Goal: Information Seeking & Learning: Learn about a topic

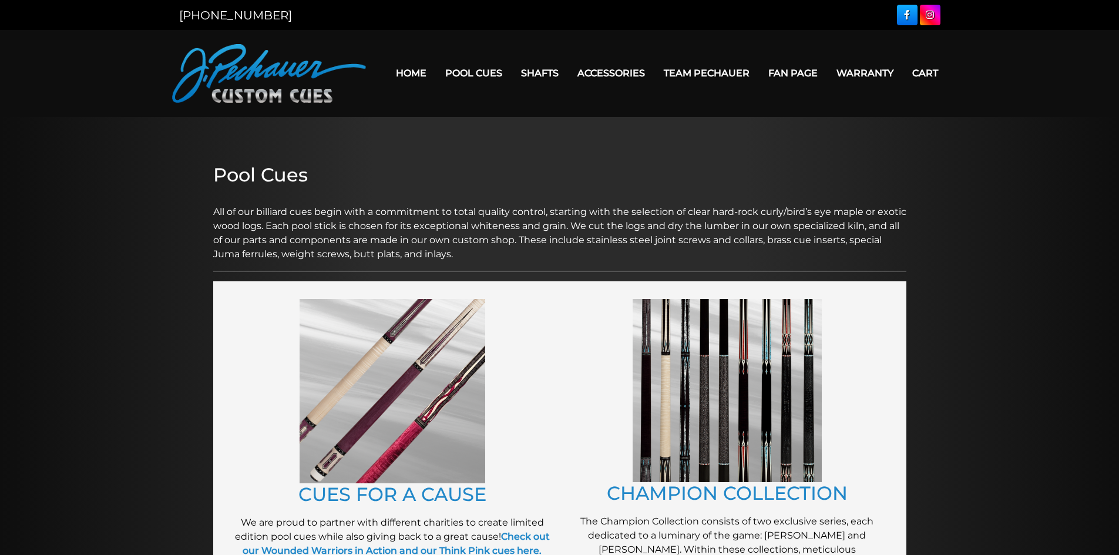
click at [709, 69] on link "Team Pechauer" at bounding box center [707, 73] width 105 height 30
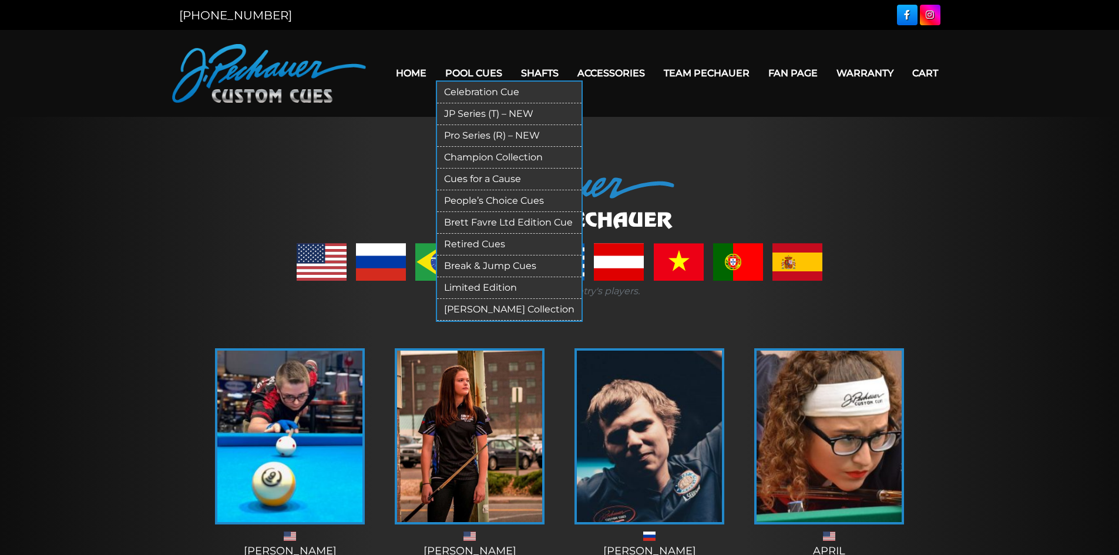
click at [477, 239] on link "Retired Cues" at bounding box center [509, 245] width 145 height 22
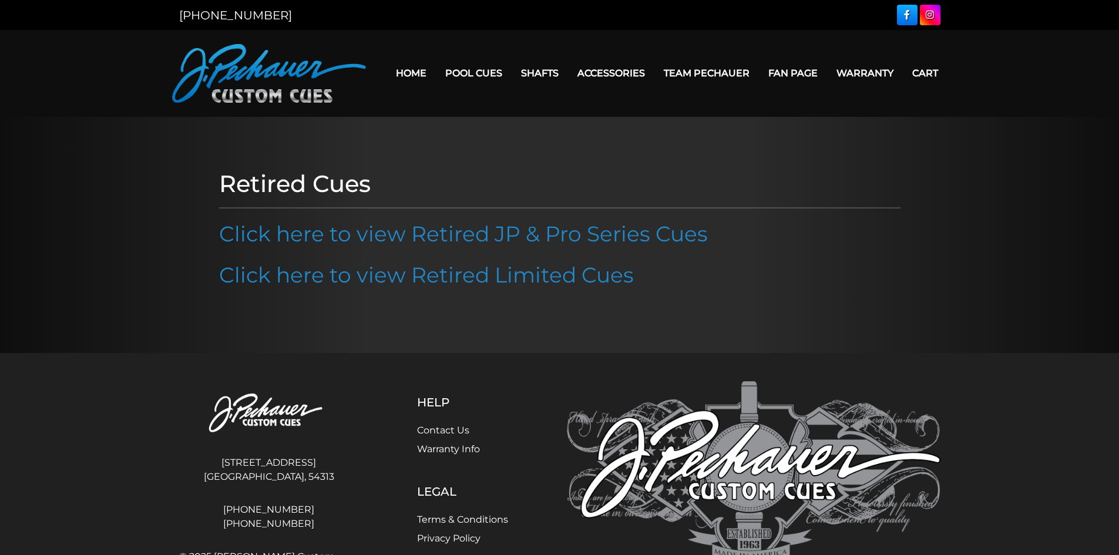
scroll to position [65, 0]
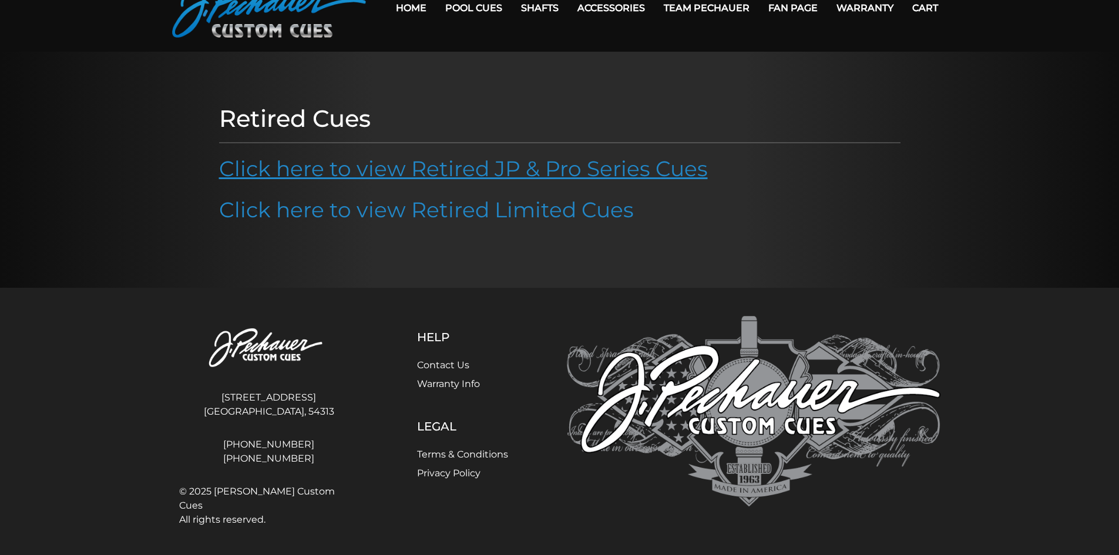
click at [336, 174] on link "Click here to view Retired JP & Pro Series Cues" at bounding box center [463, 169] width 489 height 26
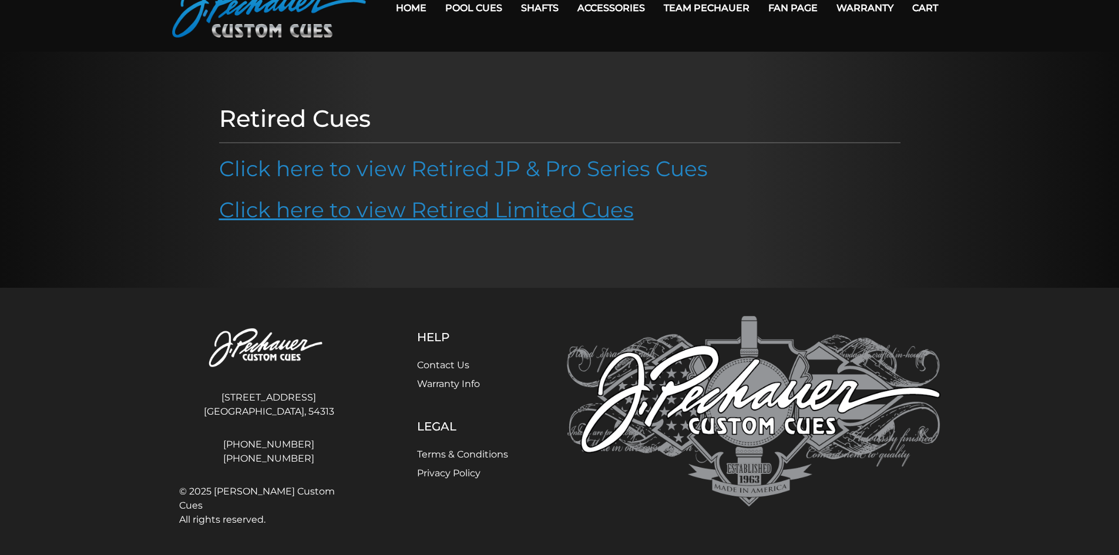
click at [348, 215] on link "Click here to view Retired Limited Cues" at bounding box center [426, 210] width 415 height 26
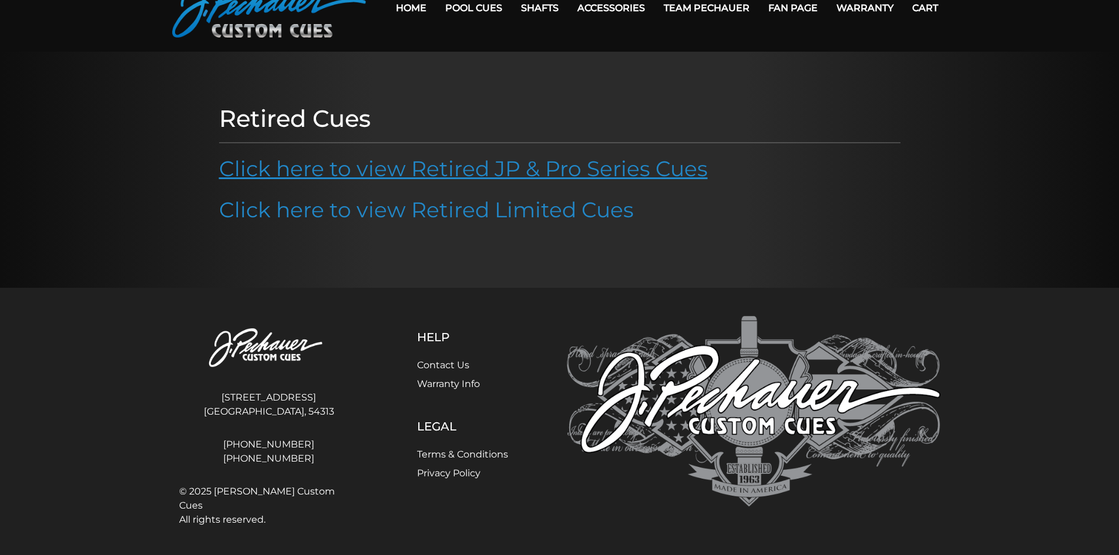
click at [419, 177] on link "Click here to view Retired JP & Pro Series Cues" at bounding box center [463, 169] width 489 height 26
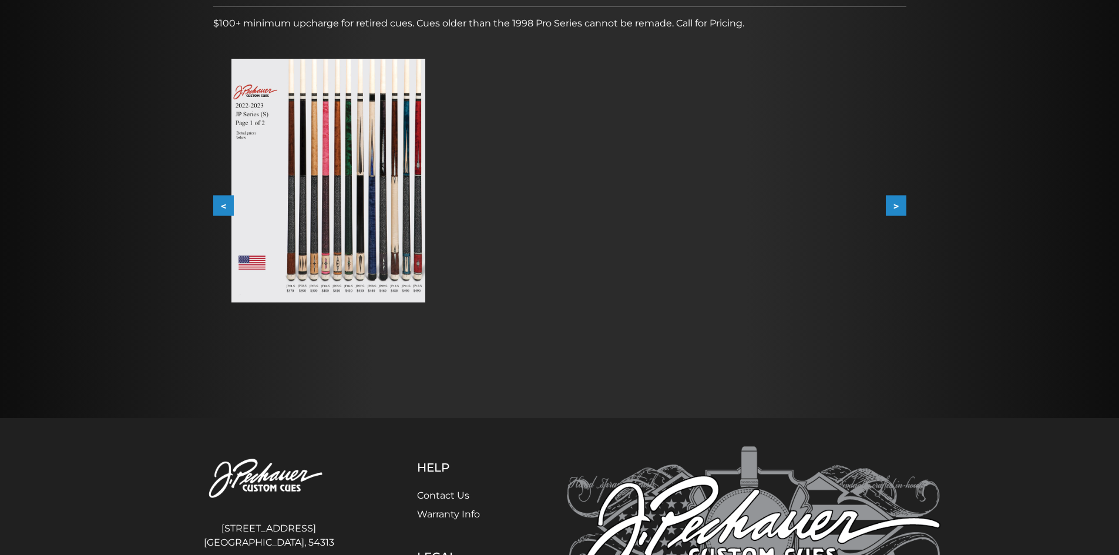
scroll to position [194, 0]
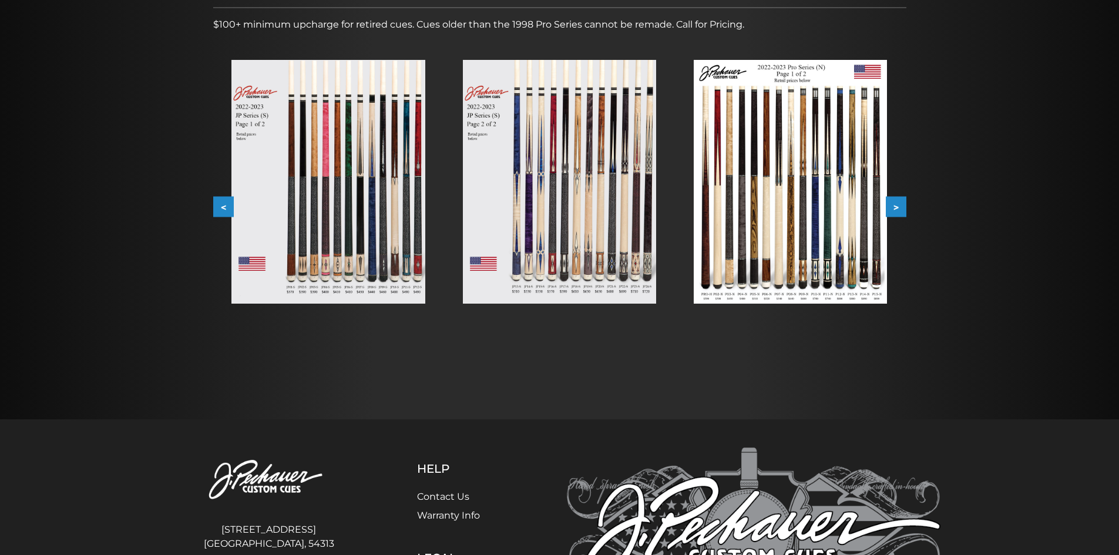
click at [898, 206] on button ">" at bounding box center [896, 207] width 21 height 21
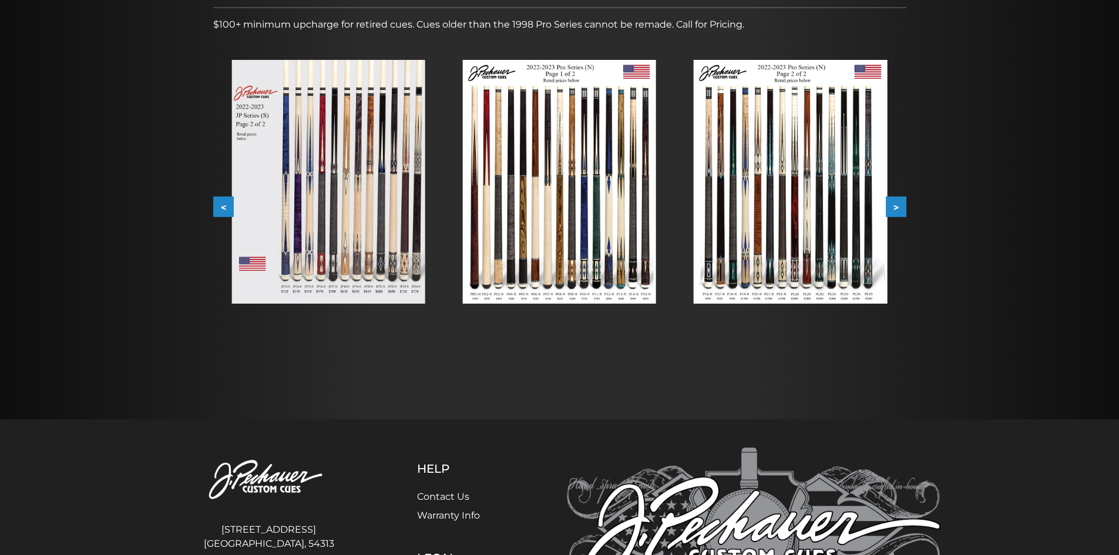
scroll to position [0, 0]
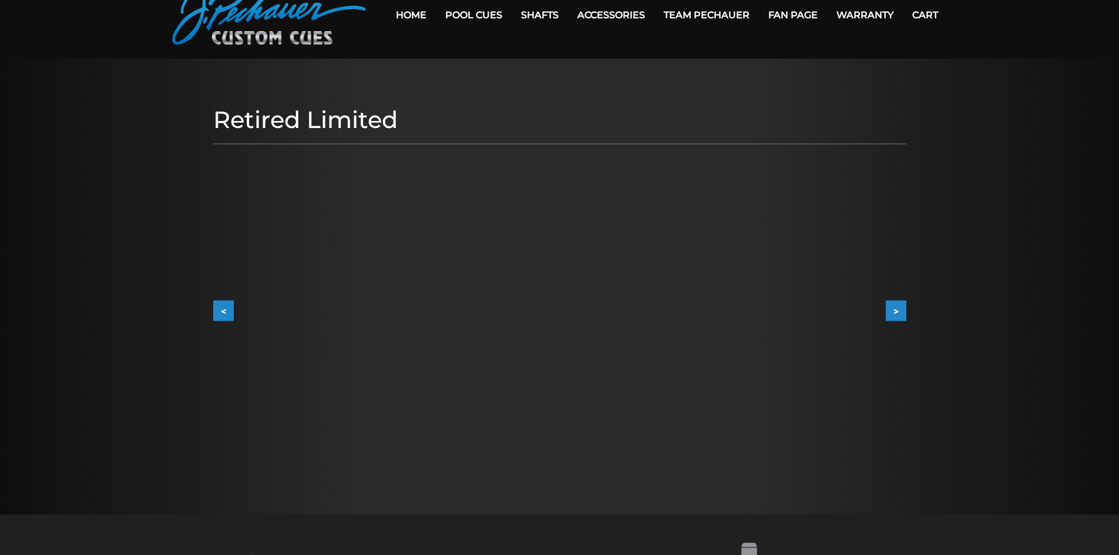
scroll to position [59, 0]
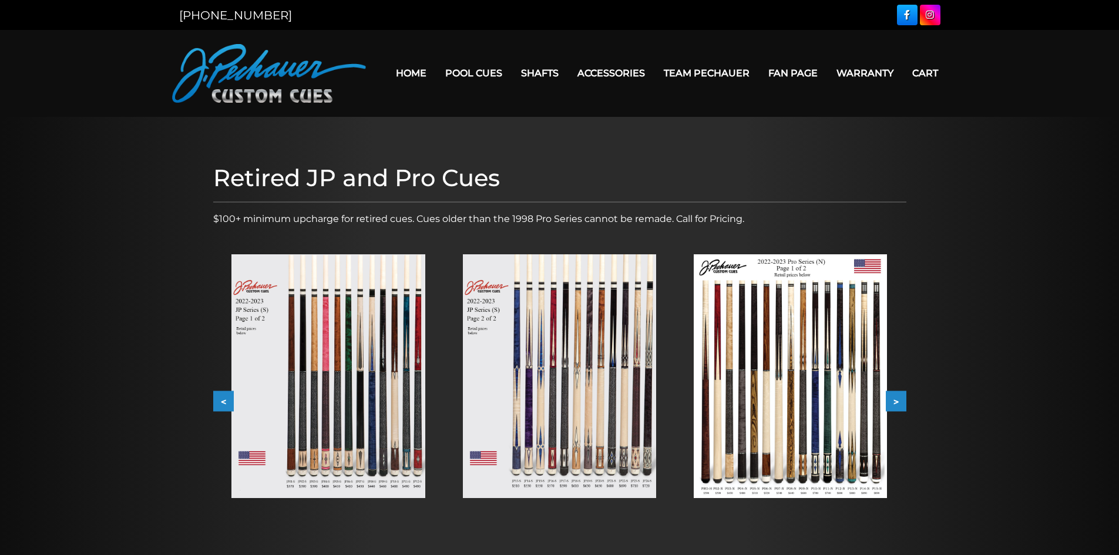
click at [898, 397] on button ">" at bounding box center [896, 401] width 21 height 21
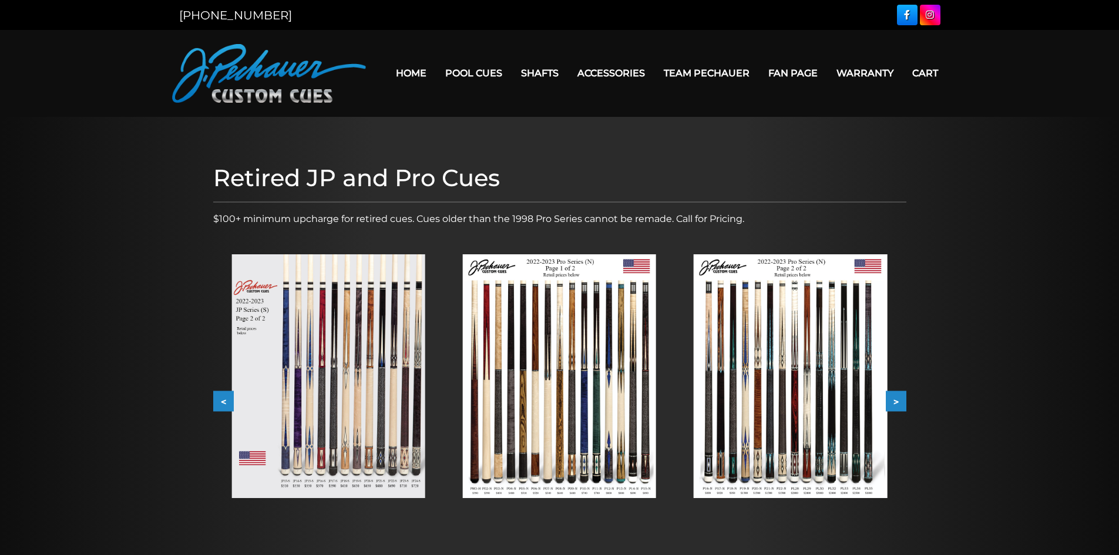
click at [905, 398] on button ">" at bounding box center [896, 401] width 21 height 21
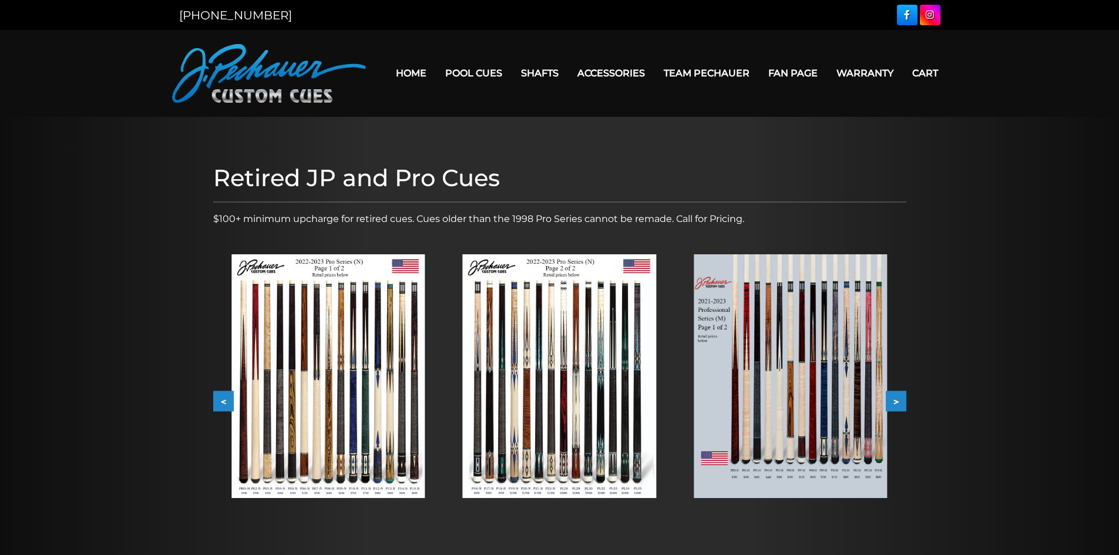
click at [905, 398] on button ">" at bounding box center [896, 401] width 21 height 21
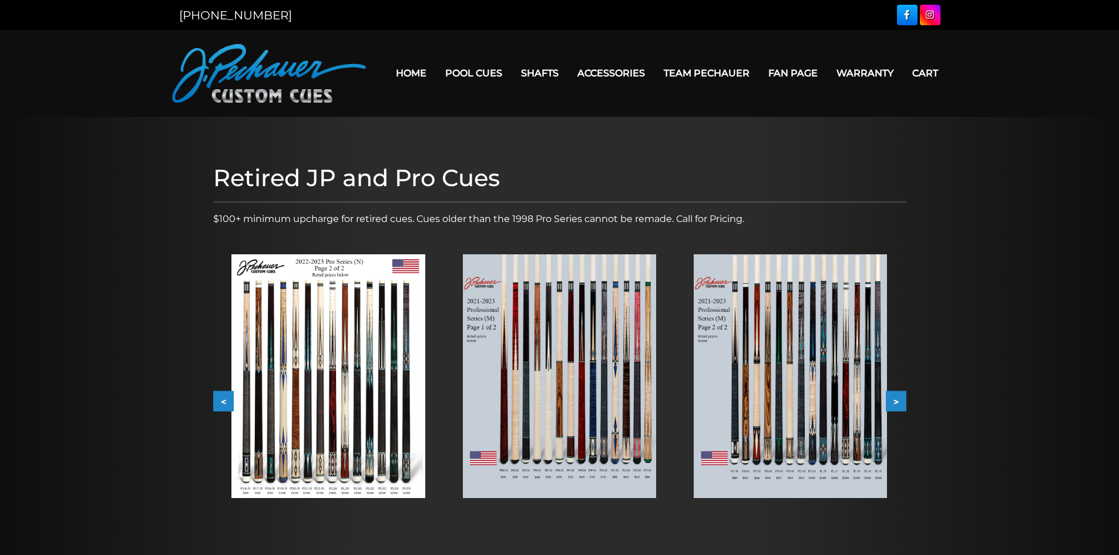
click at [905, 398] on button ">" at bounding box center [896, 401] width 21 height 21
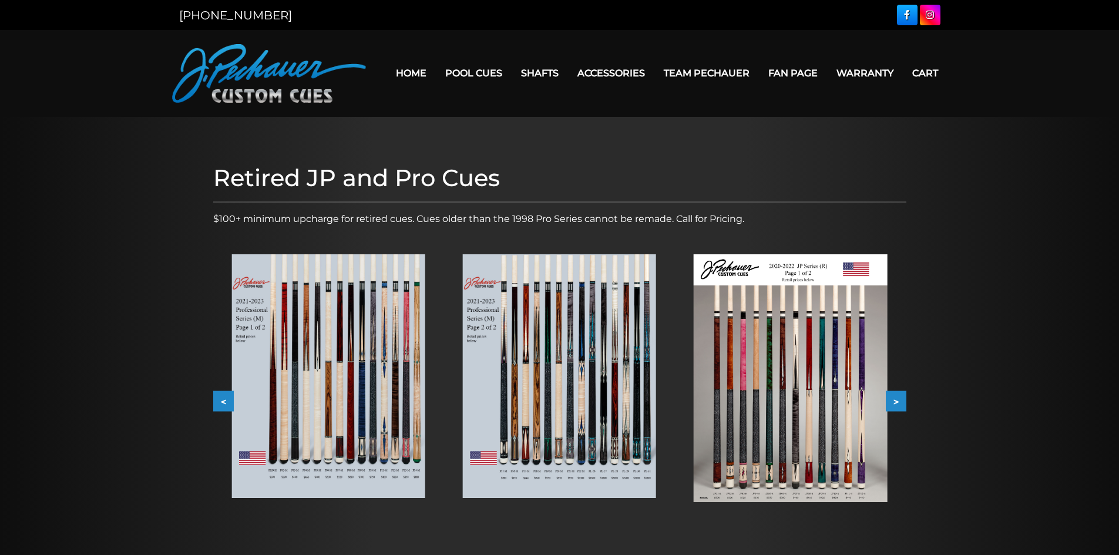
click at [354, 401] on img at bounding box center [328, 376] width 193 height 244
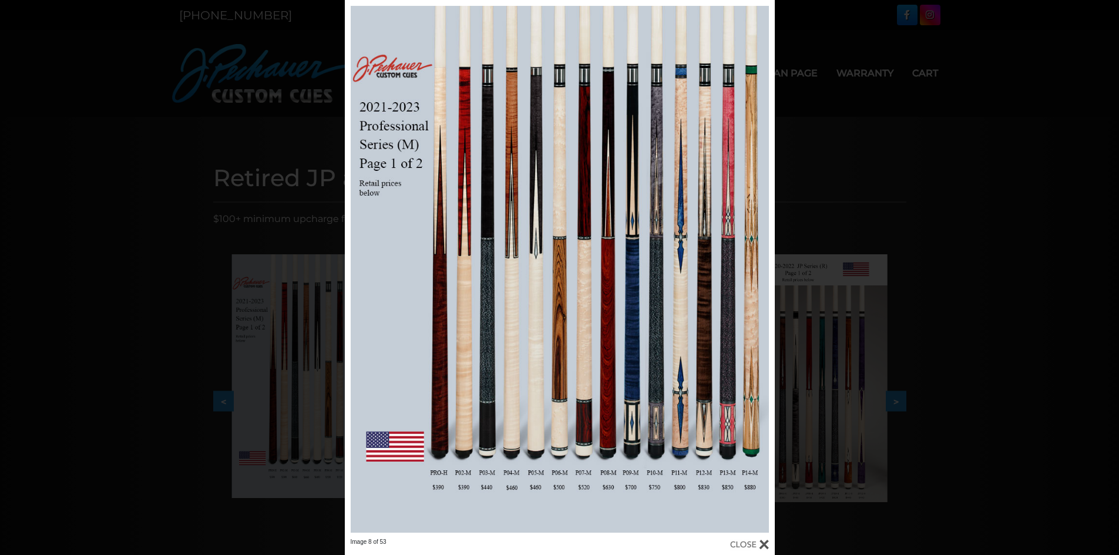
click at [148, 225] on div "Image 8 of 53" at bounding box center [559, 277] width 1119 height 555
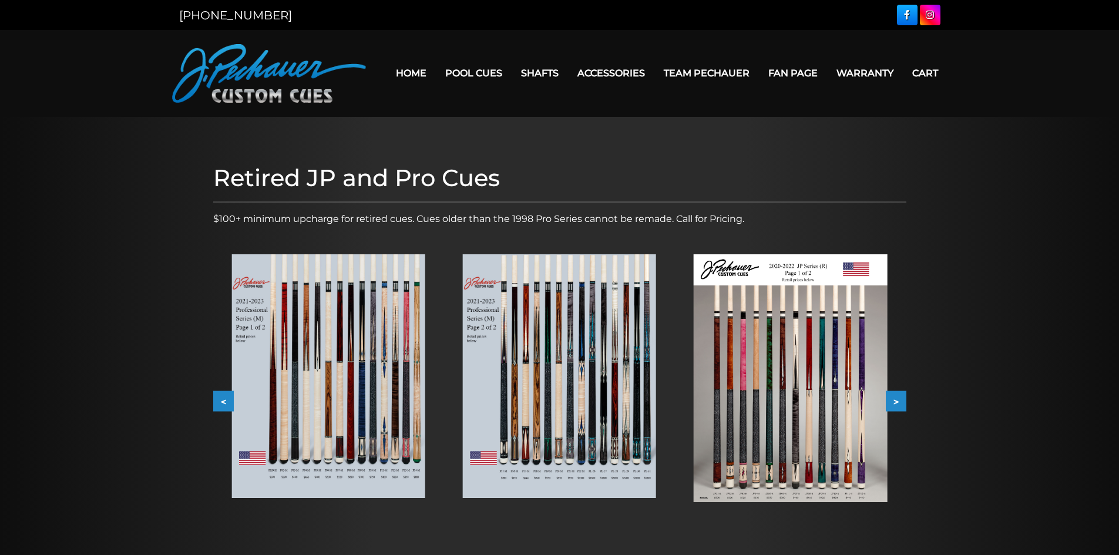
click at [759, 403] on img at bounding box center [790, 378] width 193 height 248
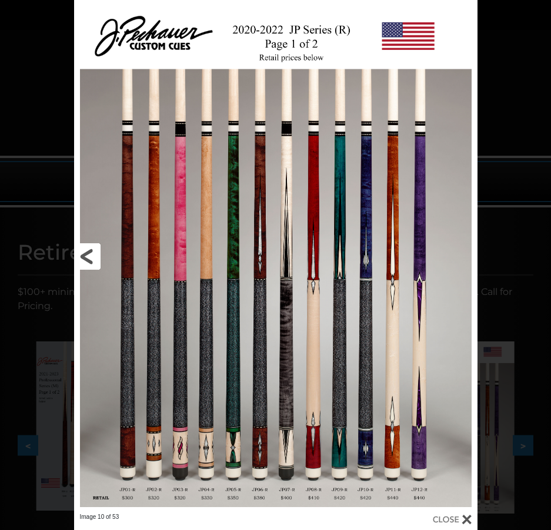
click at [89, 253] on link at bounding box center [165, 256] width 182 height 513
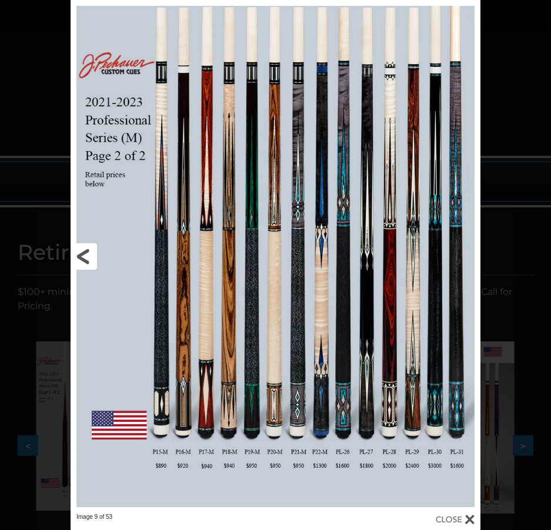
click at [94, 260] on link at bounding box center [163, 256] width 185 height 513
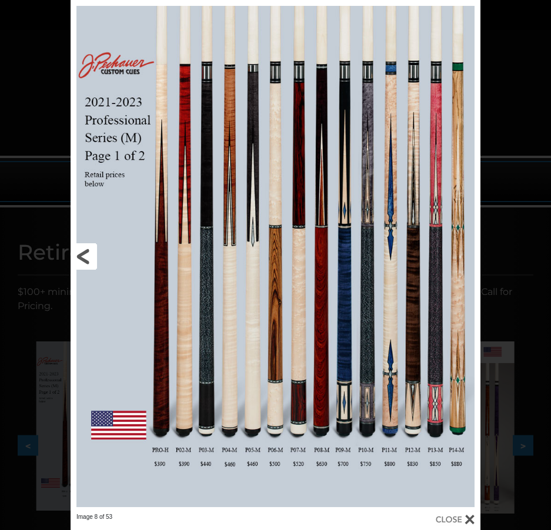
click at [93, 254] on link at bounding box center [163, 256] width 185 height 513
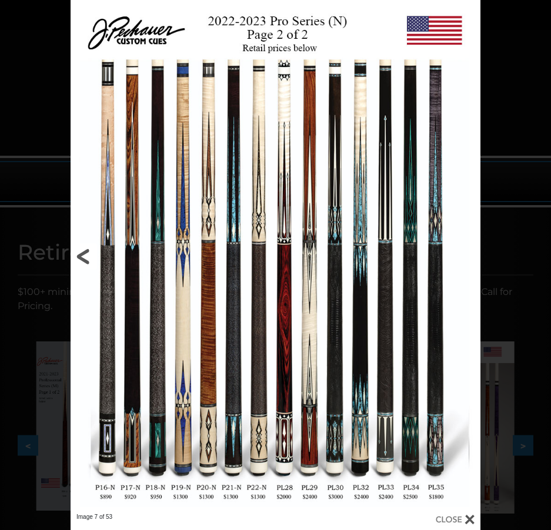
click at [89, 254] on link at bounding box center [163, 256] width 185 height 513
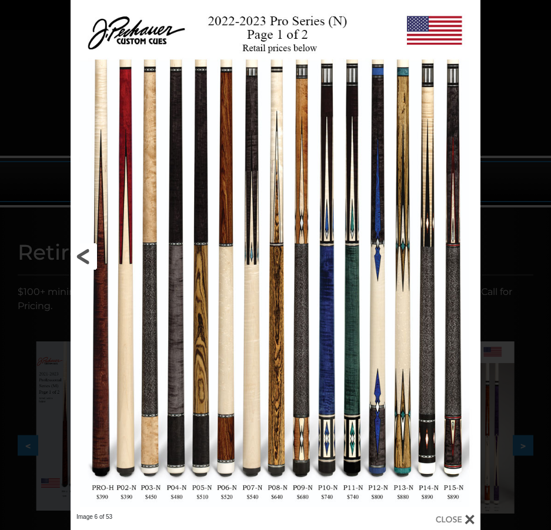
click at [89, 253] on link at bounding box center [163, 256] width 185 height 513
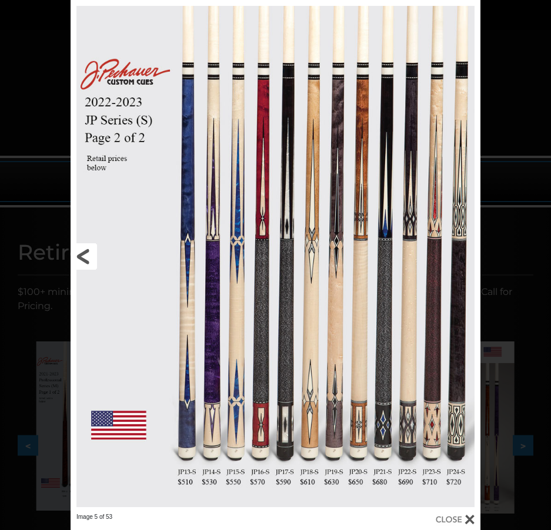
click at [85, 253] on link at bounding box center [163, 256] width 185 height 513
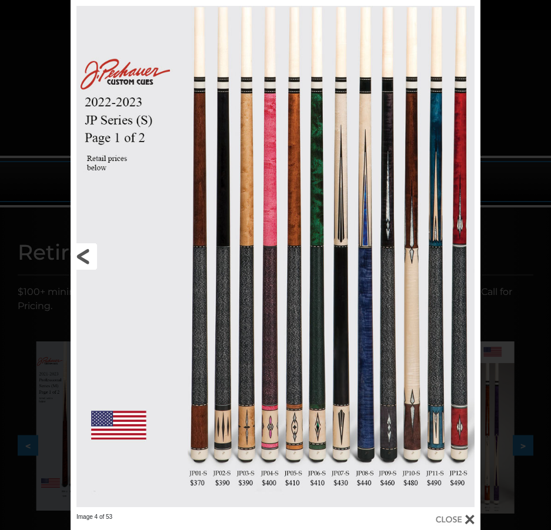
click at [85, 253] on link at bounding box center [163, 256] width 185 height 513
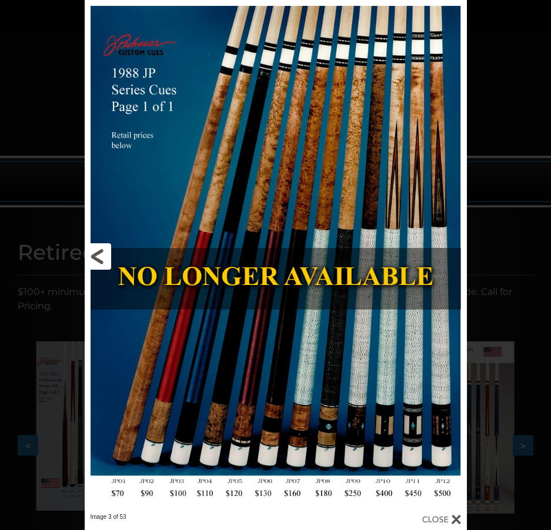
click at [96, 254] on link at bounding box center [171, 256] width 172 height 513
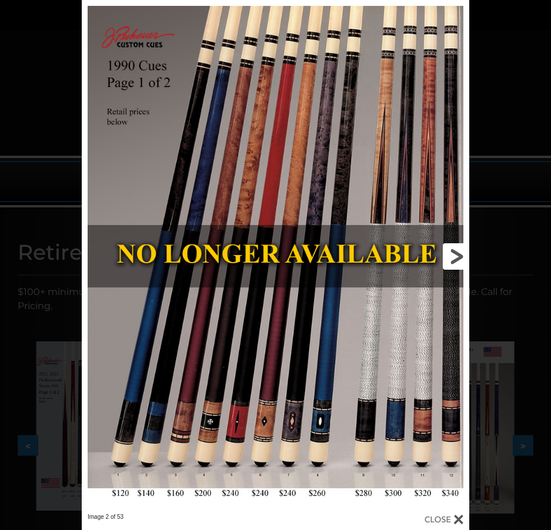
click at [450, 257] on link at bounding box center [381, 256] width 175 height 513
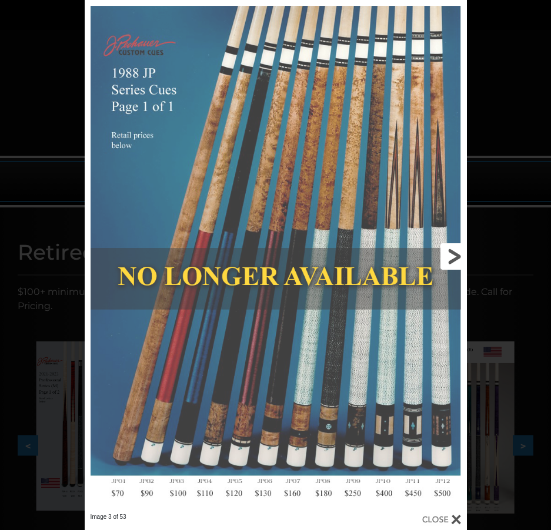
click at [450, 257] on link at bounding box center [380, 256] width 172 height 513
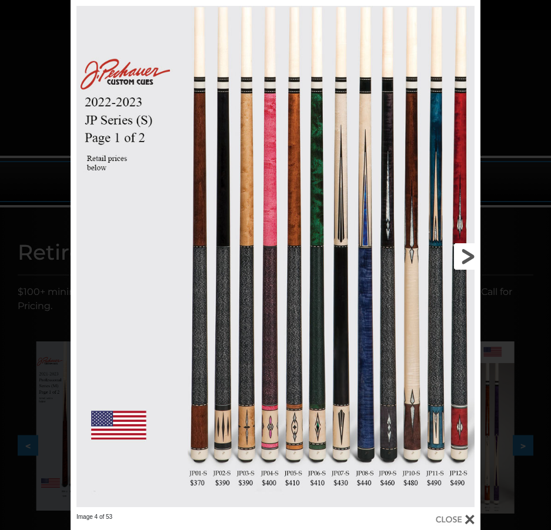
click at [470, 257] on link at bounding box center [388, 256] width 185 height 513
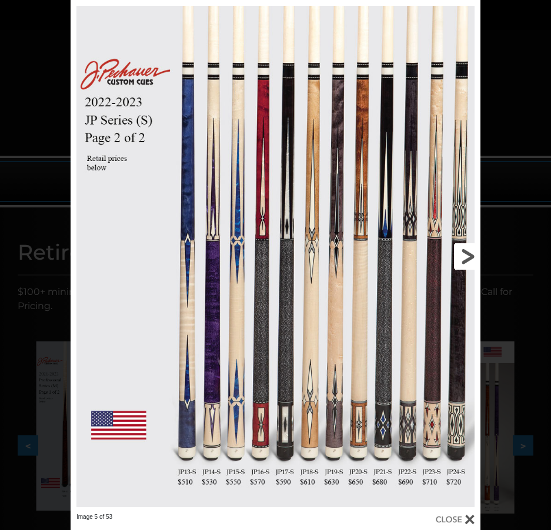
click at [468, 257] on link at bounding box center [388, 256] width 185 height 513
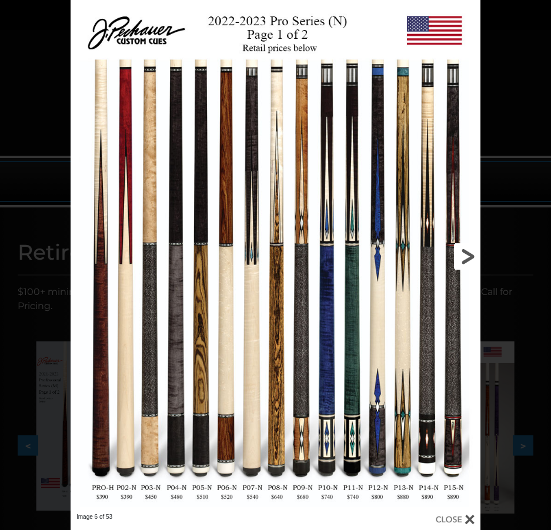
click at [468, 257] on link at bounding box center [388, 256] width 185 height 513
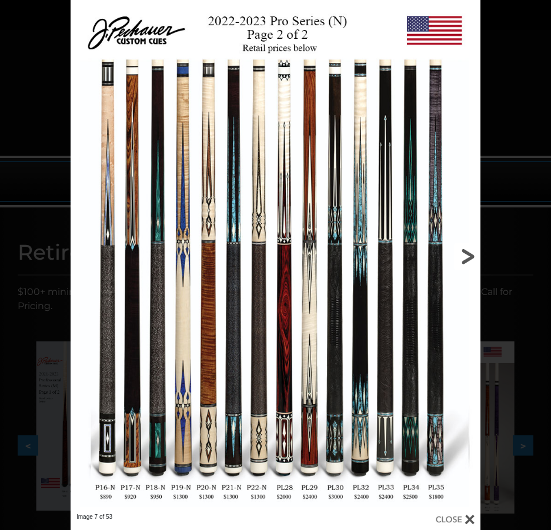
click at [468, 257] on link at bounding box center [388, 256] width 185 height 513
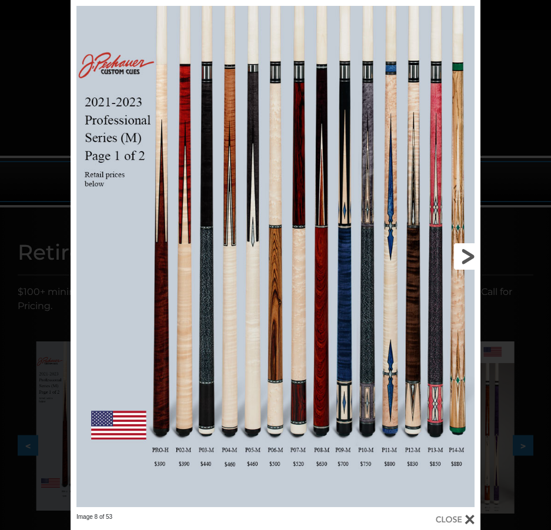
click at [468, 257] on link at bounding box center [388, 256] width 185 height 513
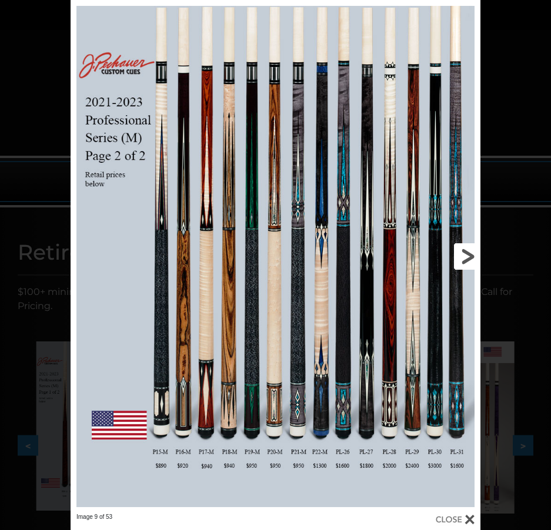
click at [468, 257] on link at bounding box center [388, 256] width 185 height 513
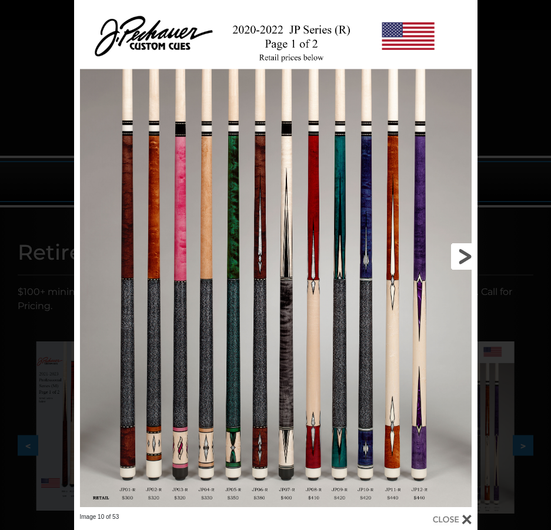
click at [468, 256] on link at bounding box center [387, 256] width 182 height 513
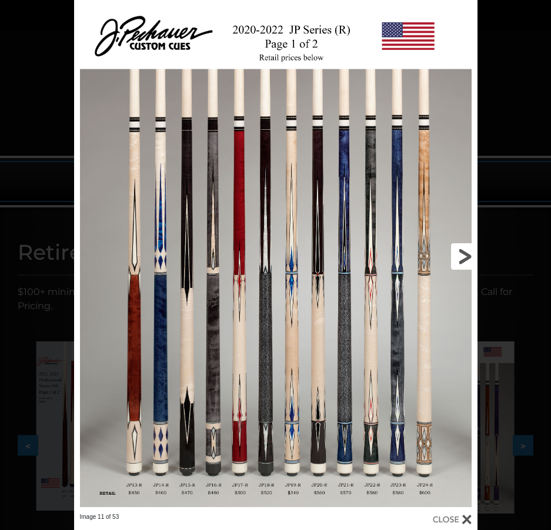
click at [468, 256] on link at bounding box center [387, 256] width 182 height 513
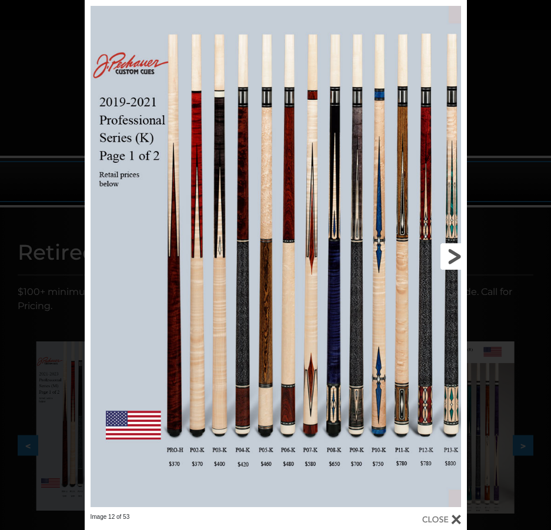
click at [451, 252] on link at bounding box center [380, 256] width 172 height 513
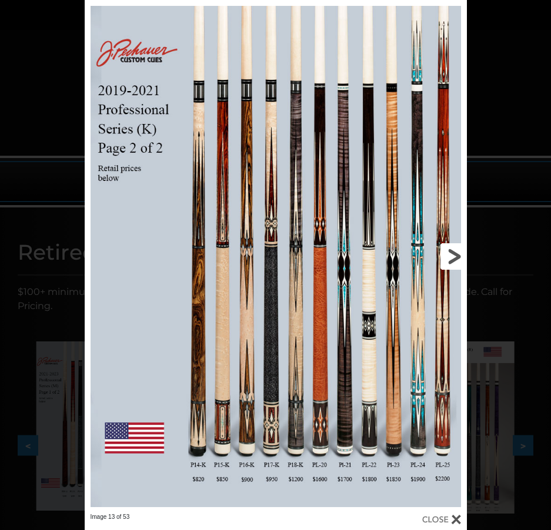
click at [451, 254] on link at bounding box center [380, 256] width 172 height 513
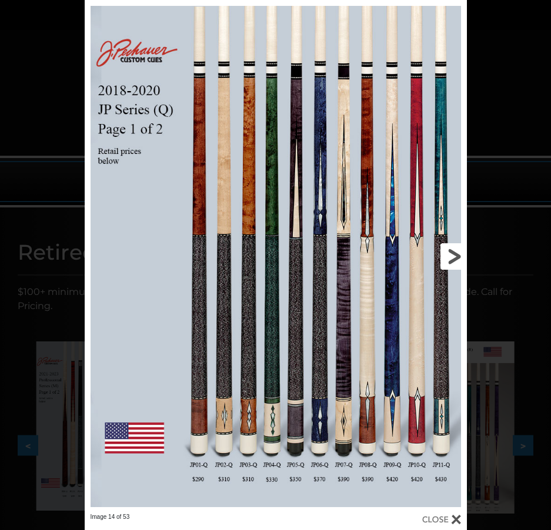
click at [451, 254] on link at bounding box center [380, 256] width 172 height 513
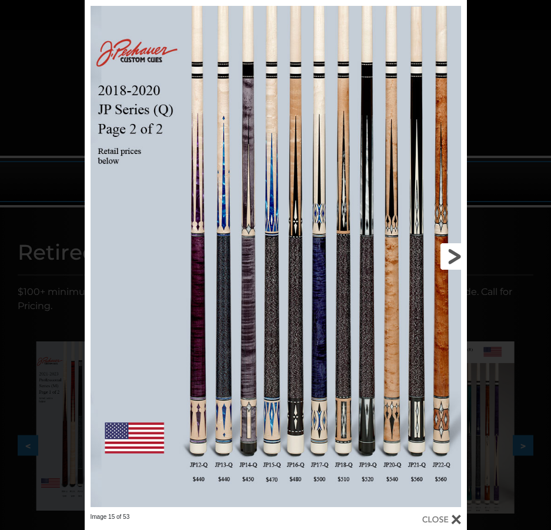
click at [451, 254] on link at bounding box center [380, 256] width 172 height 513
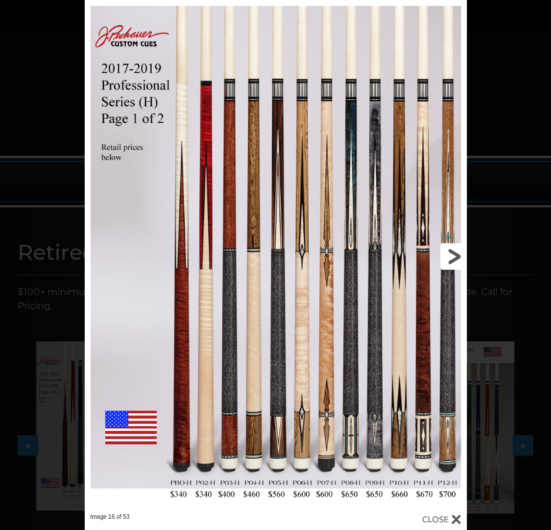
click at [451, 254] on link at bounding box center [380, 256] width 172 height 513
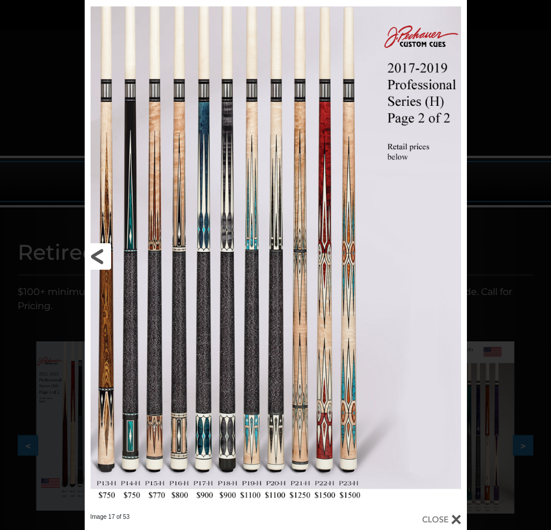
click at [106, 254] on link at bounding box center [171, 256] width 172 height 513
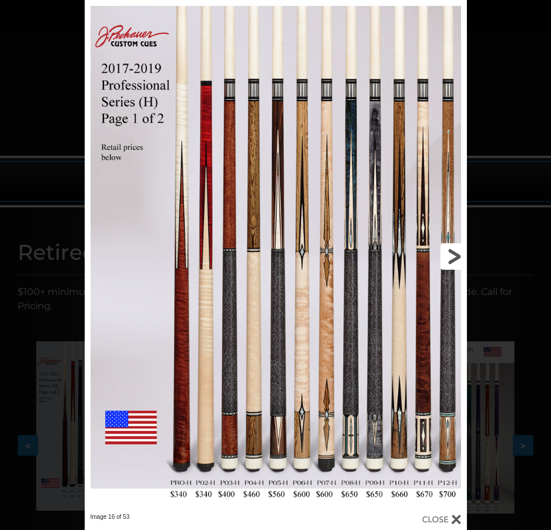
click at [447, 259] on link at bounding box center [380, 256] width 172 height 513
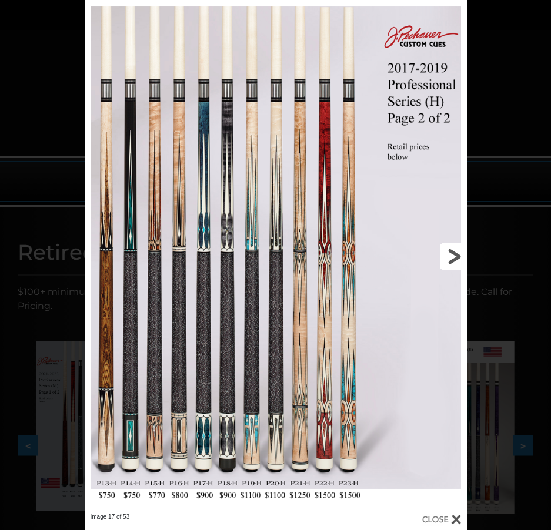
click at [448, 256] on link at bounding box center [380, 256] width 172 height 513
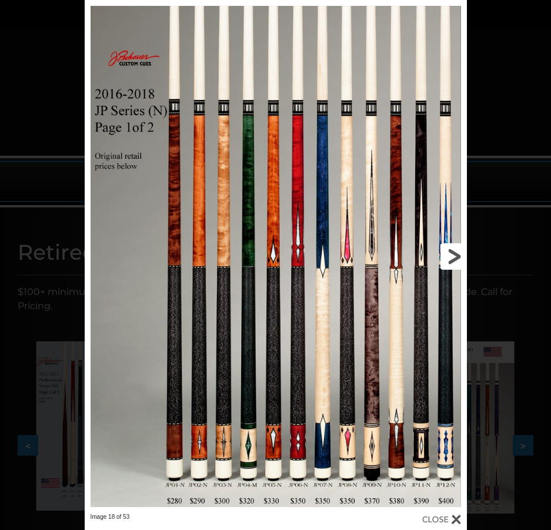
click at [455, 258] on link at bounding box center [380, 256] width 172 height 513
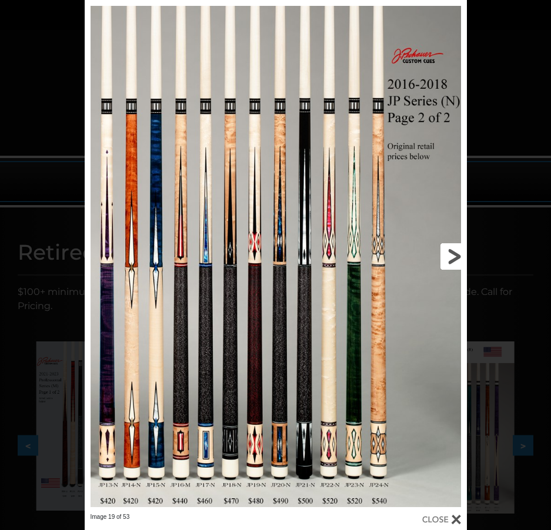
click at [455, 258] on link at bounding box center [380, 256] width 172 height 513
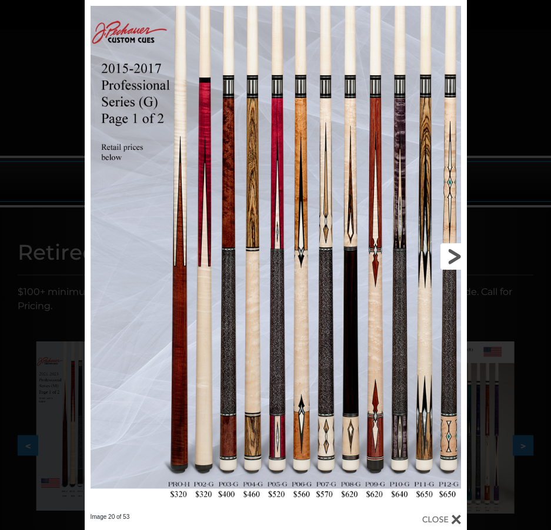
click at [457, 258] on link at bounding box center [380, 256] width 172 height 513
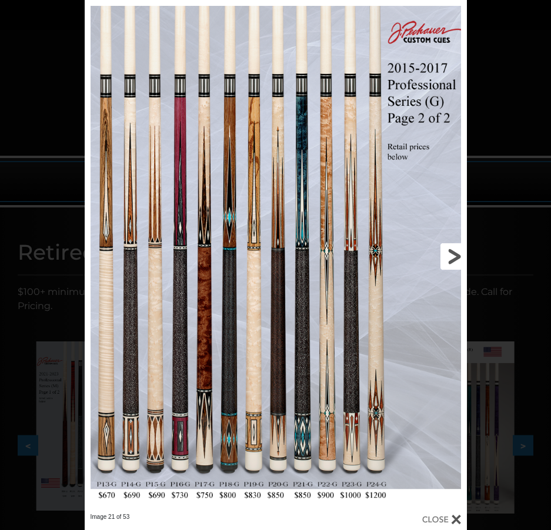
click at [457, 258] on link at bounding box center [380, 256] width 172 height 513
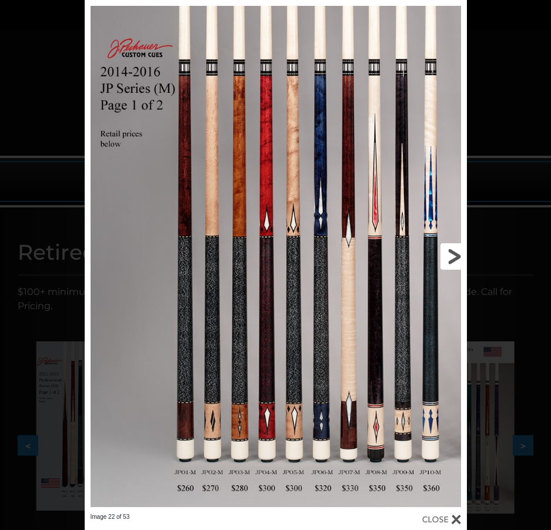
click at [457, 258] on link at bounding box center [380, 256] width 172 height 513
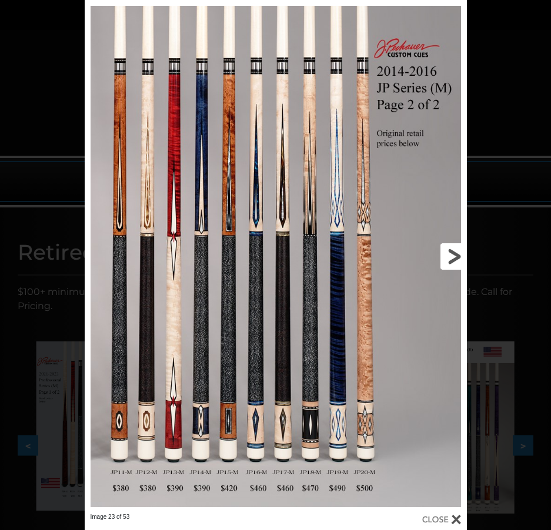
click at [457, 258] on link at bounding box center [380, 256] width 172 height 513
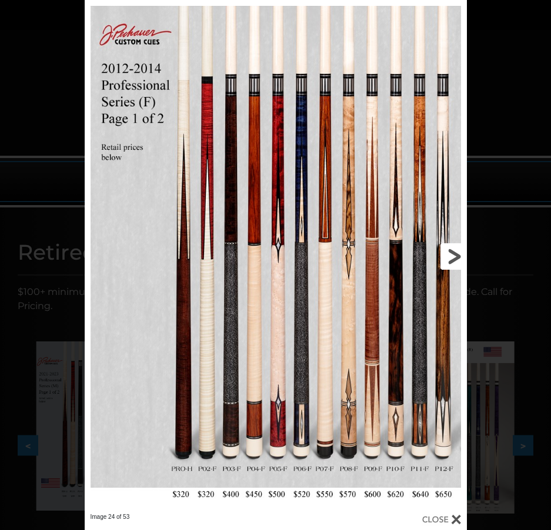
click at [457, 258] on link at bounding box center [380, 256] width 172 height 513
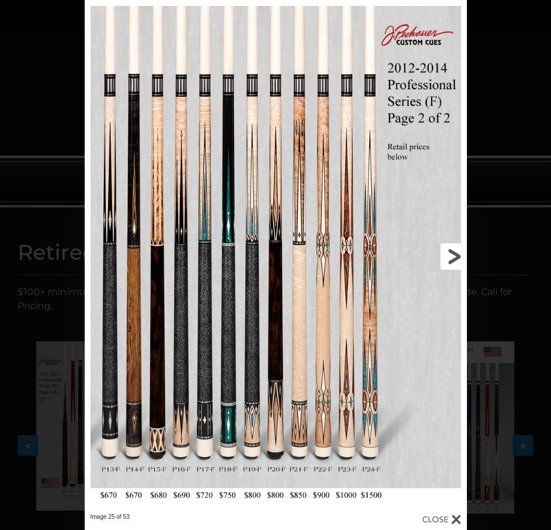
click at [457, 258] on link at bounding box center [380, 256] width 172 height 513
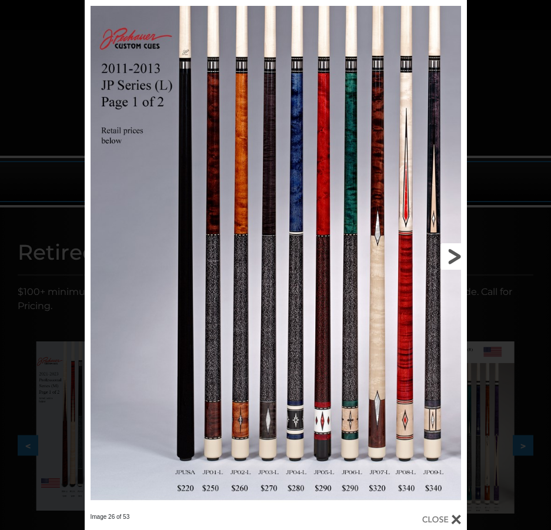
click at [457, 258] on link at bounding box center [380, 256] width 172 height 513
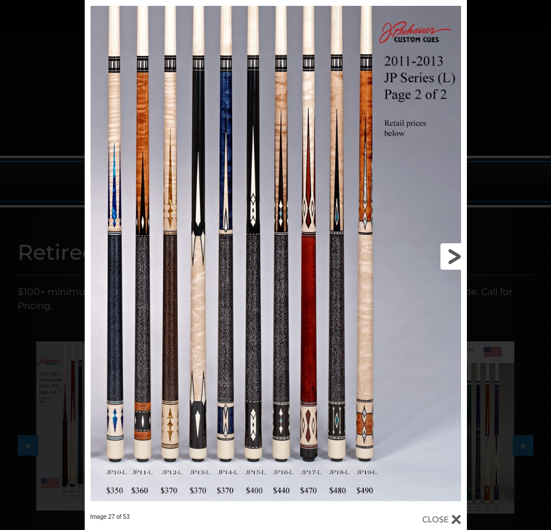
click at [457, 258] on link at bounding box center [380, 256] width 172 height 513
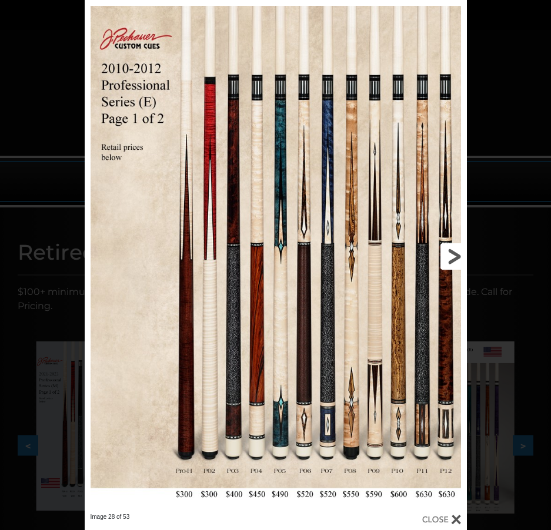
click at [457, 258] on link at bounding box center [380, 256] width 172 height 513
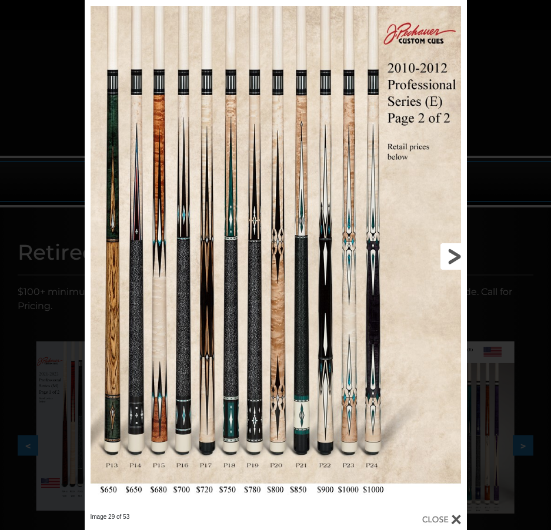
click at [457, 258] on link at bounding box center [380, 256] width 172 height 513
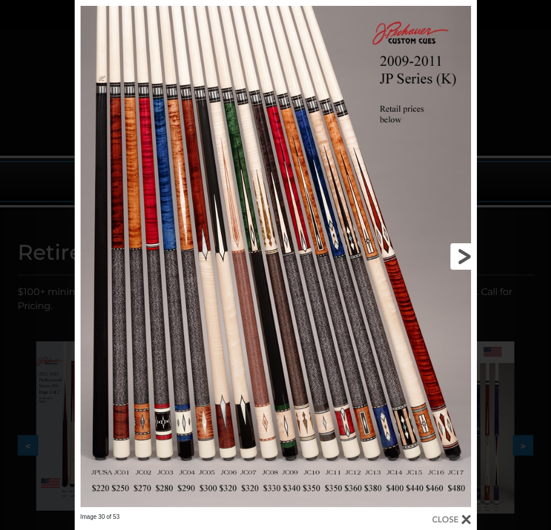
click at [457, 258] on link at bounding box center [386, 256] width 181 height 513
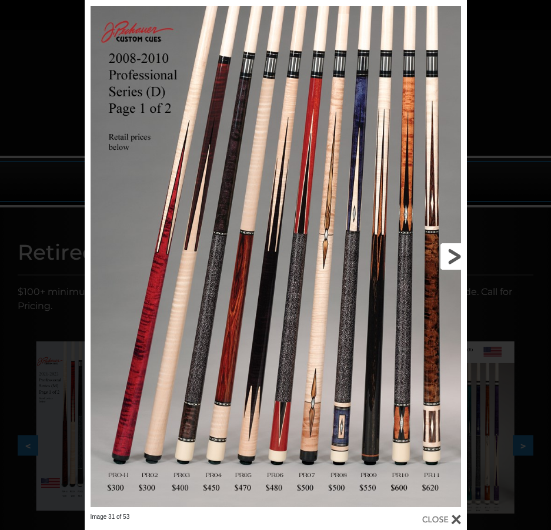
click at [456, 258] on link at bounding box center [380, 256] width 172 height 513
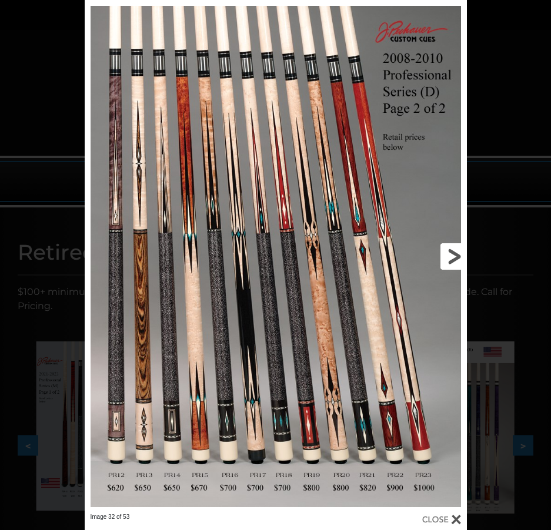
click at [456, 258] on link at bounding box center [380, 256] width 172 height 513
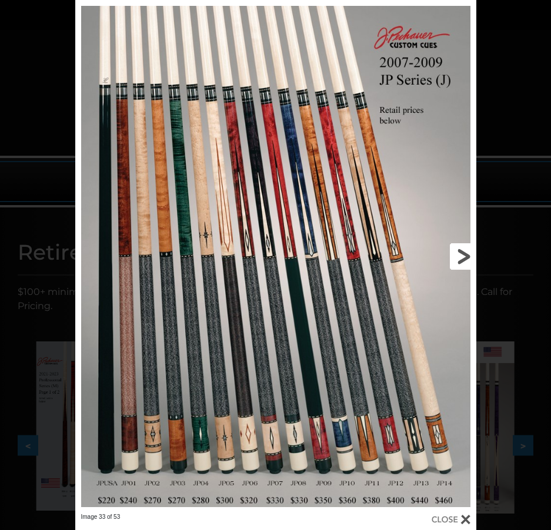
click at [456, 257] on link at bounding box center [386, 256] width 180 height 513
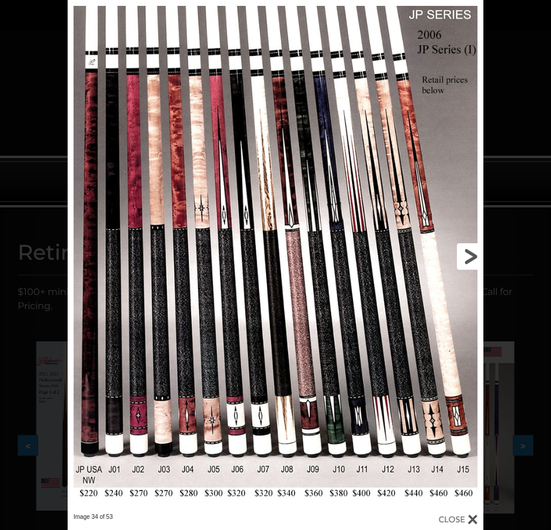
click at [456, 257] on link at bounding box center [389, 256] width 187 height 513
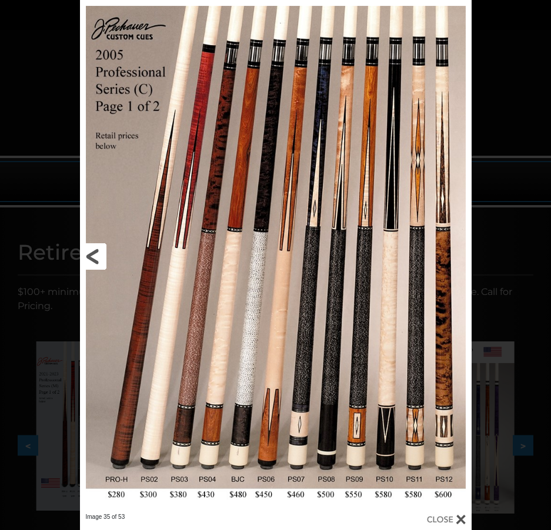
click at [90, 253] on link at bounding box center [168, 256] width 176 height 513
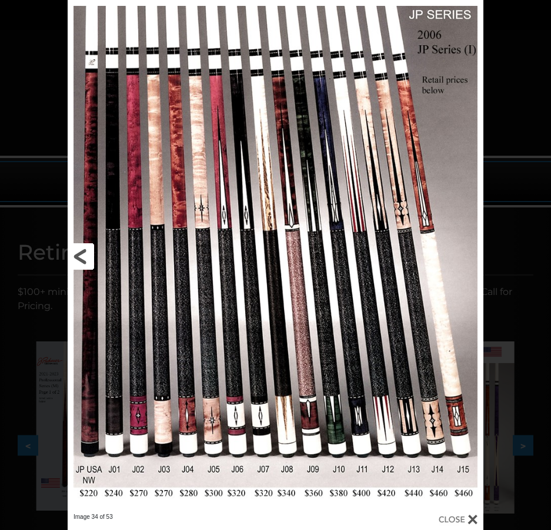
click at [71, 252] on link at bounding box center [161, 256] width 187 height 513
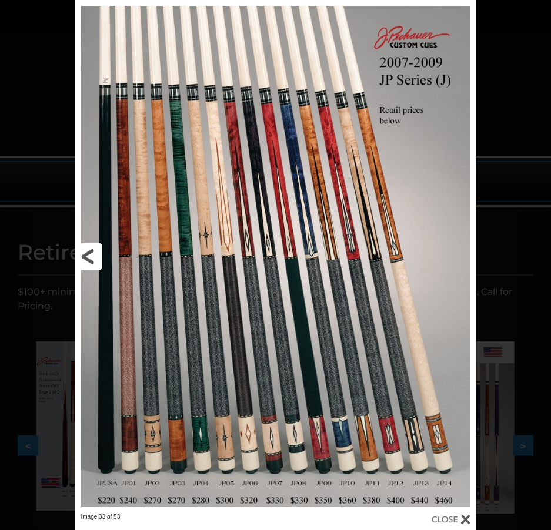
click at [88, 263] on link at bounding box center [165, 256] width 180 height 513
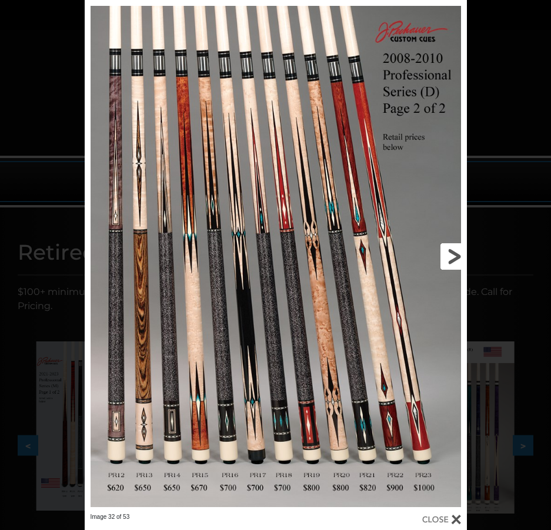
click at [449, 259] on link at bounding box center [380, 256] width 172 height 513
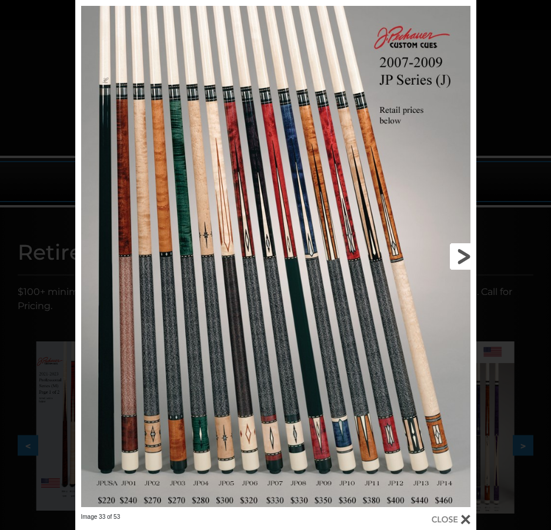
click at [455, 257] on link at bounding box center [386, 256] width 180 height 513
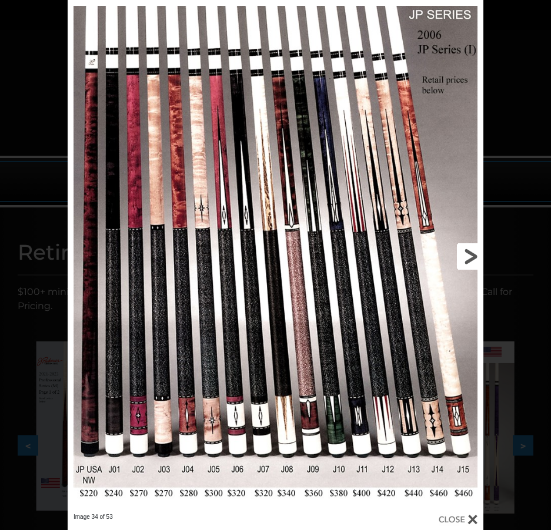
click at [455, 257] on link at bounding box center [389, 256] width 187 height 513
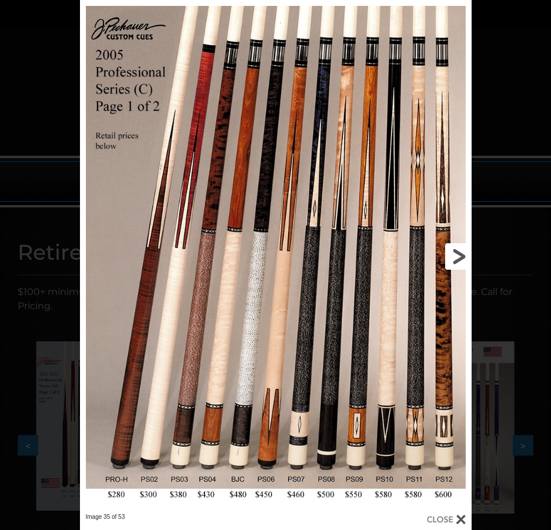
click at [461, 257] on link at bounding box center [383, 256] width 176 height 513
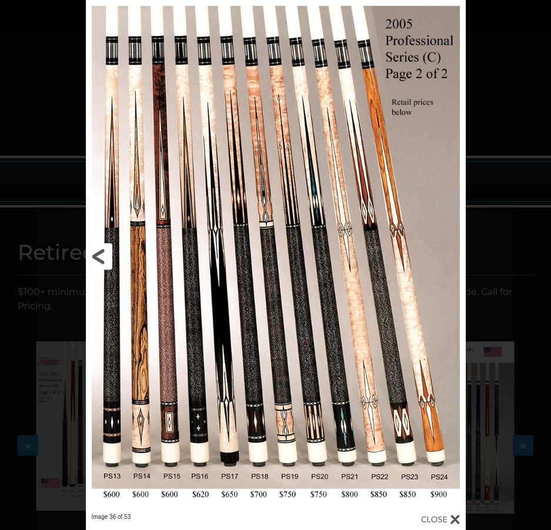
click at [102, 252] on link at bounding box center [171, 256] width 171 height 513
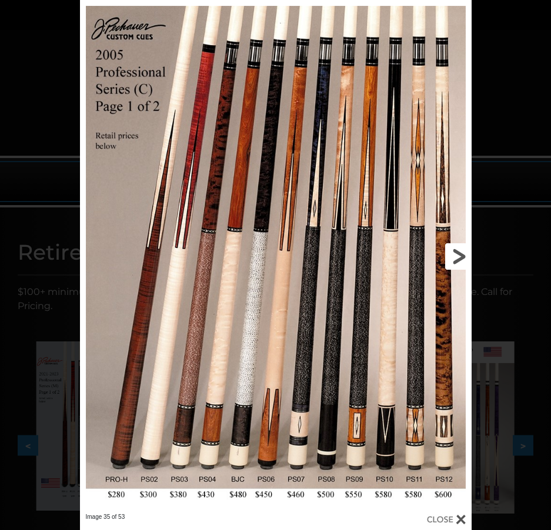
click at [456, 250] on link at bounding box center [383, 256] width 176 height 513
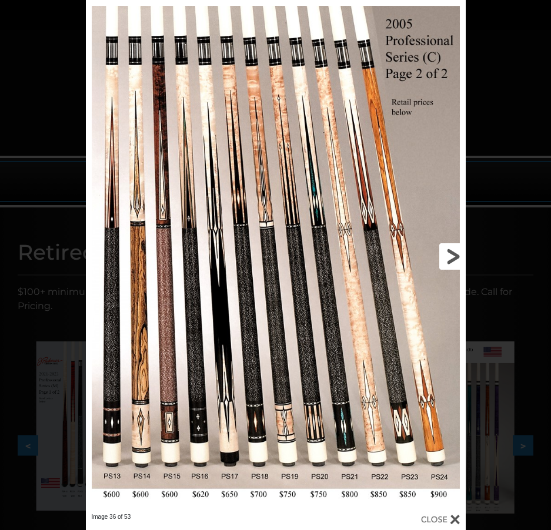
click at [456, 250] on link at bounding box center [379, 256] width 171 height 513
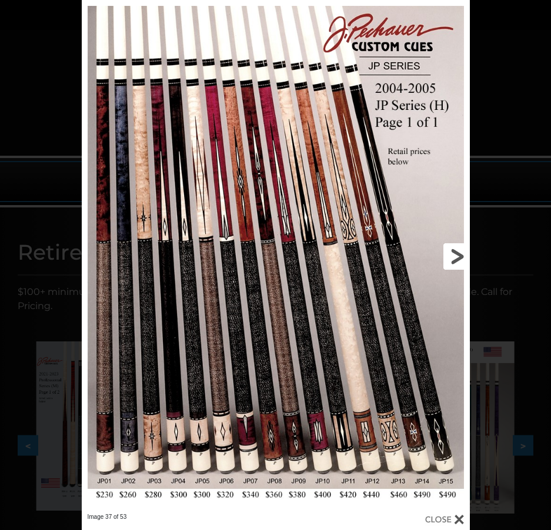
click at [456, 250] on link at bounding box center [382, 256] width 175 height 513
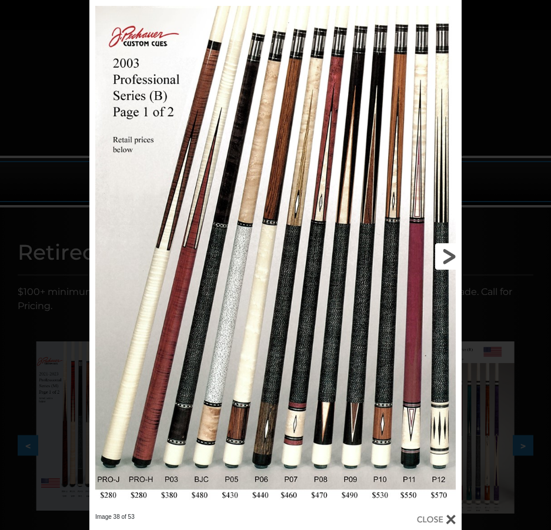
click at [456, 250] on link at bounding box center [377, 256] width 167 height 513
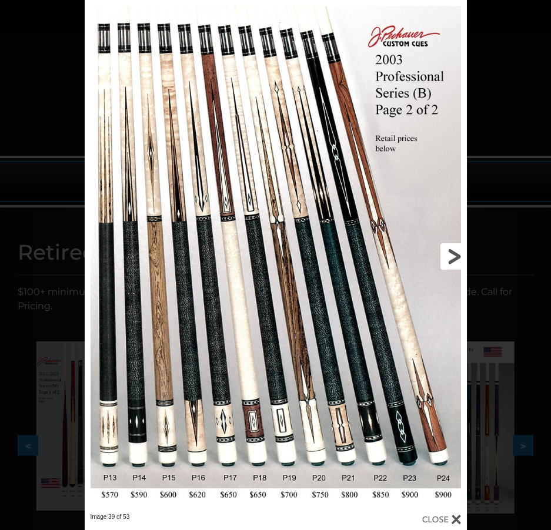
click at [455, 253] on link at bounding box center [380, 256] width 172 height 513
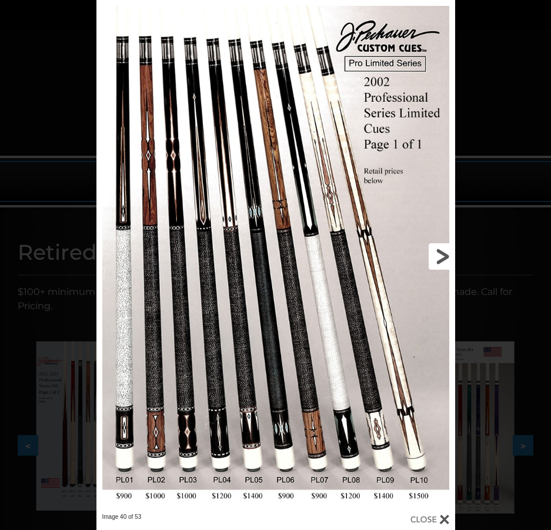
click at [444, 257] on link at bounding box center [374, 256] width 162 height 513
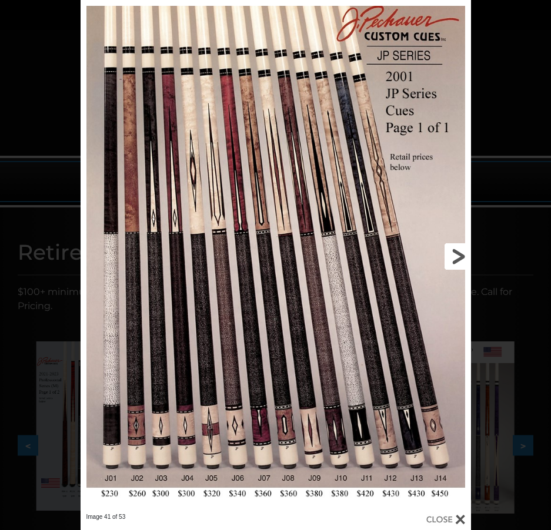
click at [444, 256] on link at bounding box center [383, 256] width 176 height 513
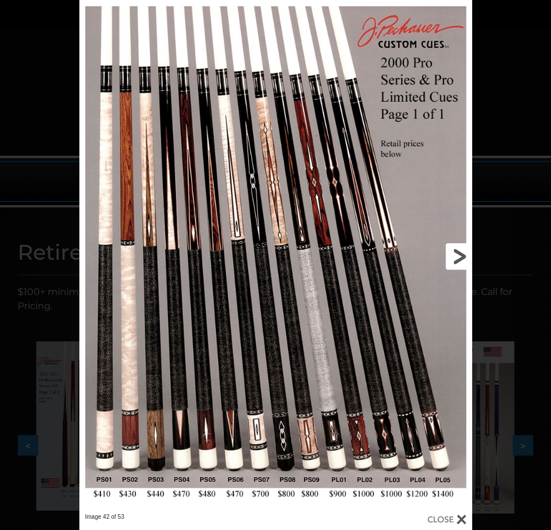
click at [444, 256] on link at bounding box center [383, 256] width 177 height 513
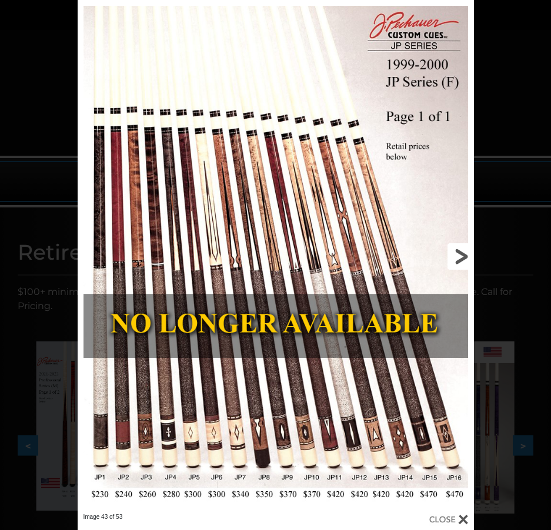
click at [458, 255] on link at bounding box center [384, 256] width 178 height 513
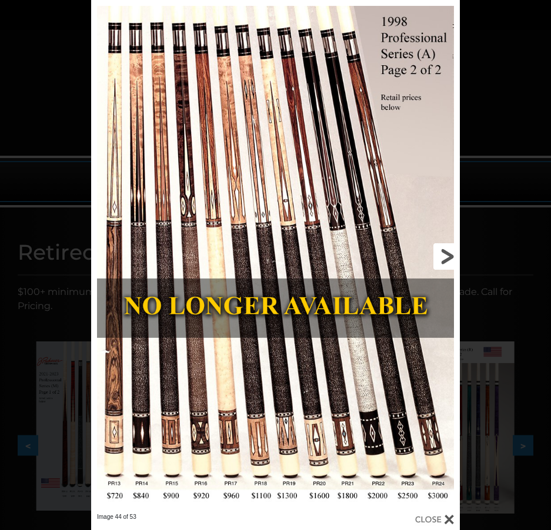
click at [458, 254] on link at bounding box center [377, 256] width 166 height 513
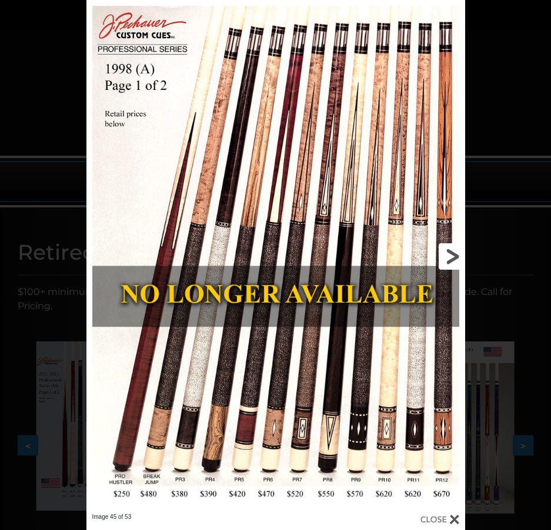
click at [456, 255] on link at bounding box center [379, 256] width 170 height 513
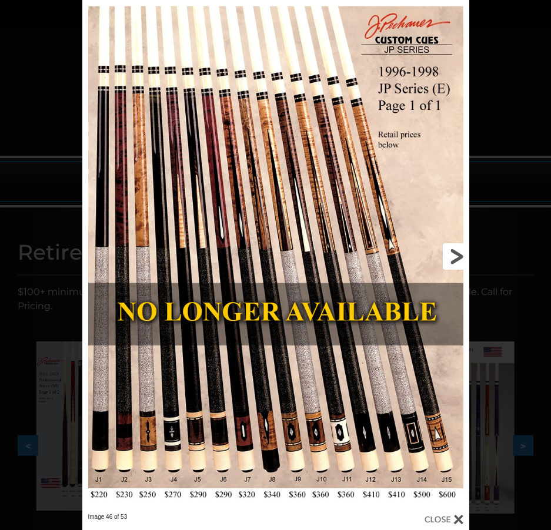
click at [456, 255] on link at bounding box center [381, 256] width 174 height 513
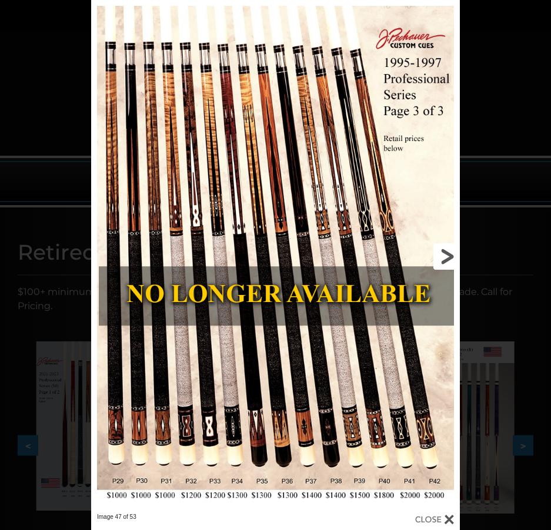
click at [456, 255] on link at bounding box center [377, 256] width 166 height 513
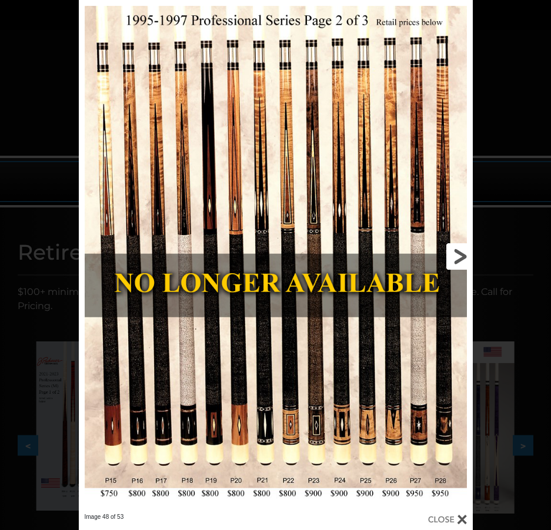
click at [456, 255] on link at bounding box center [383, 256] width 177 height 513
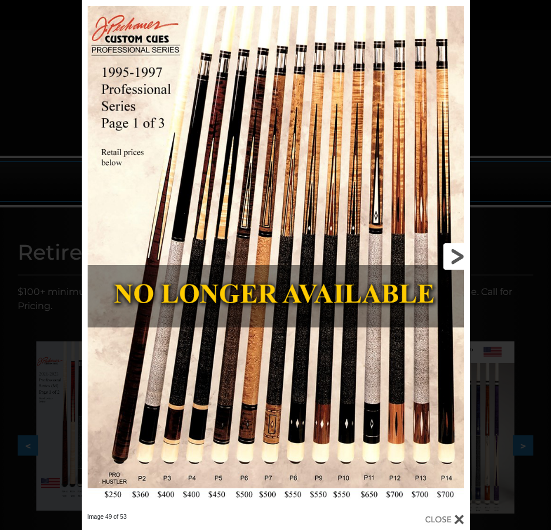
click at [456, 255] on link at bounding box center [382, 256] width 175 height 513
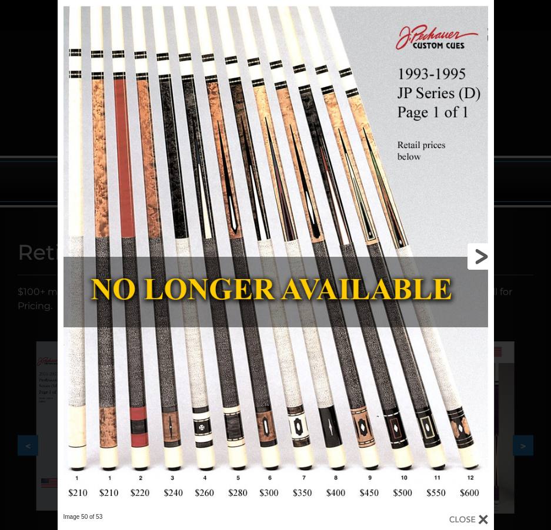
click at [476, 254] on link at bounding box center [395, 256] width 196 height 513
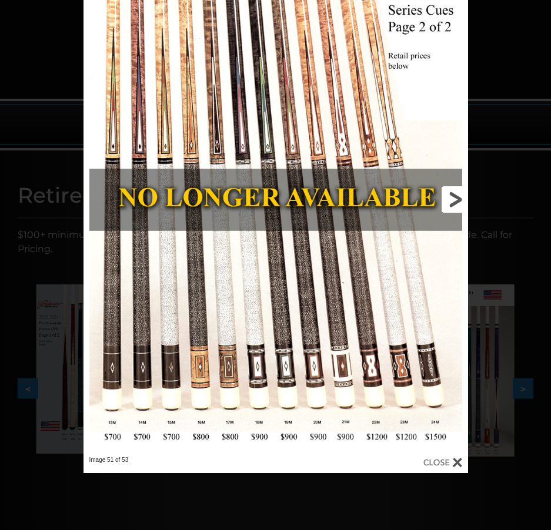
scroll to position [59, 0]
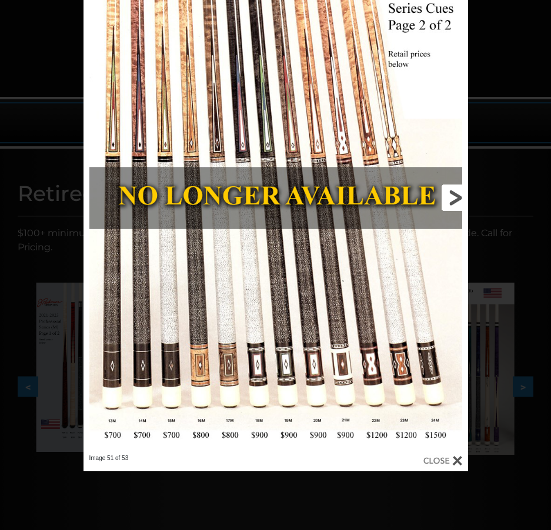
click at [457, 194] on link at bounding box center [380, 197] width 173 height 513
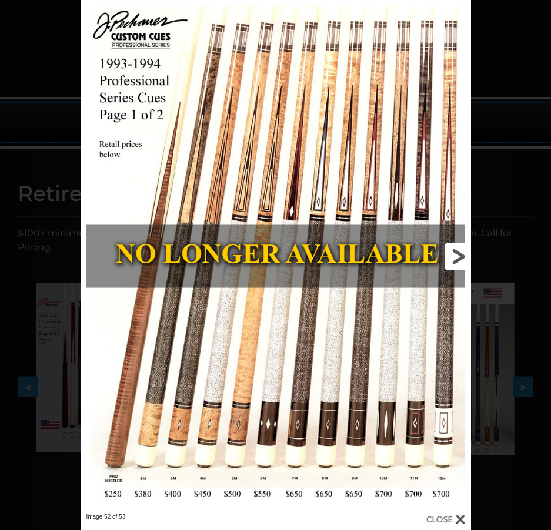
click at [455, 256] on link at bounding box center [383, 256] width 176 height 513
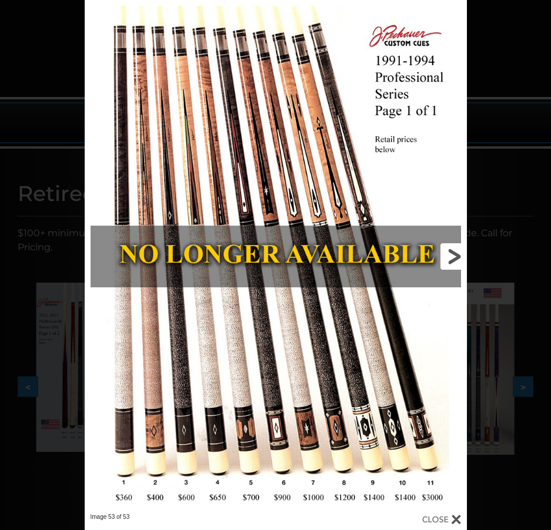
scroll to position [0, 0]
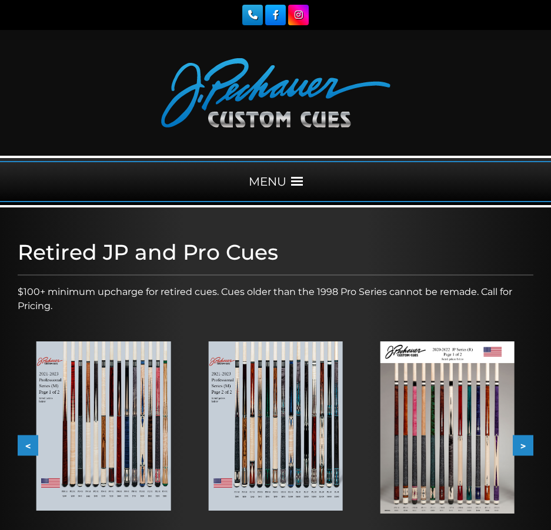
click at [284, 180] on div "MENU" at bounding box center [275, 181] width 551 height 41
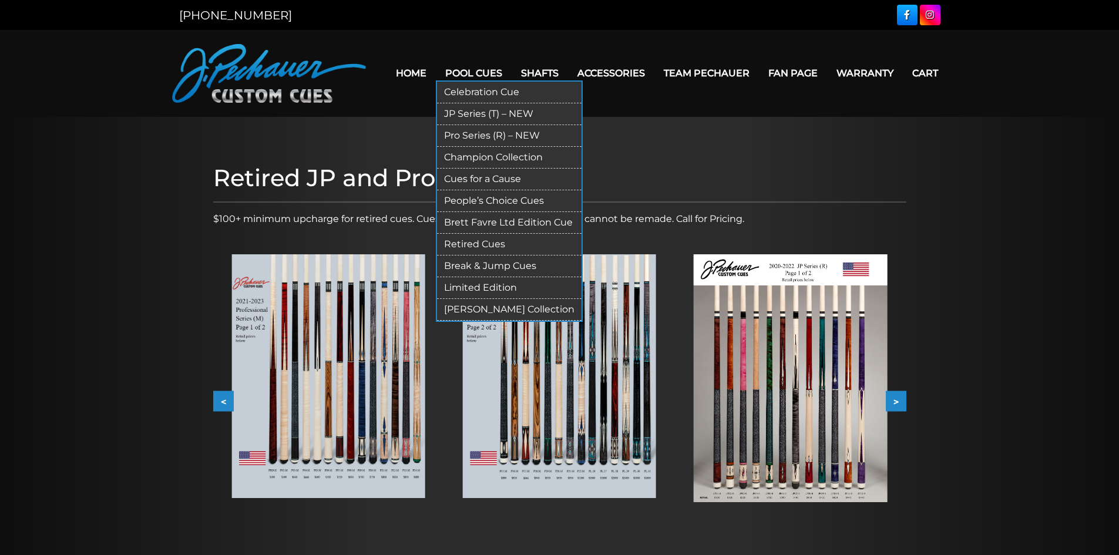
click at [477, 113] on link "JP Series (T) – NEW" at bounding box center [509, 114] width 145 height 22
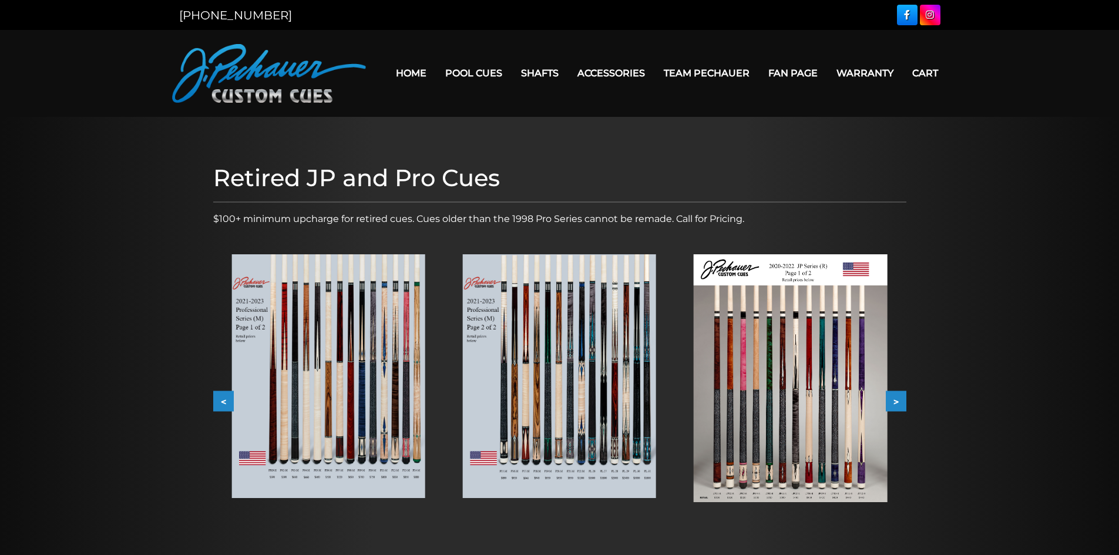
click at [62, 57] on header "MENU Home Pool Cues Celebration Cue JP Series (T) – NEW Pro Series (R) – NEW Ch…" at bounding box center [559, 73] width 1119 height 87
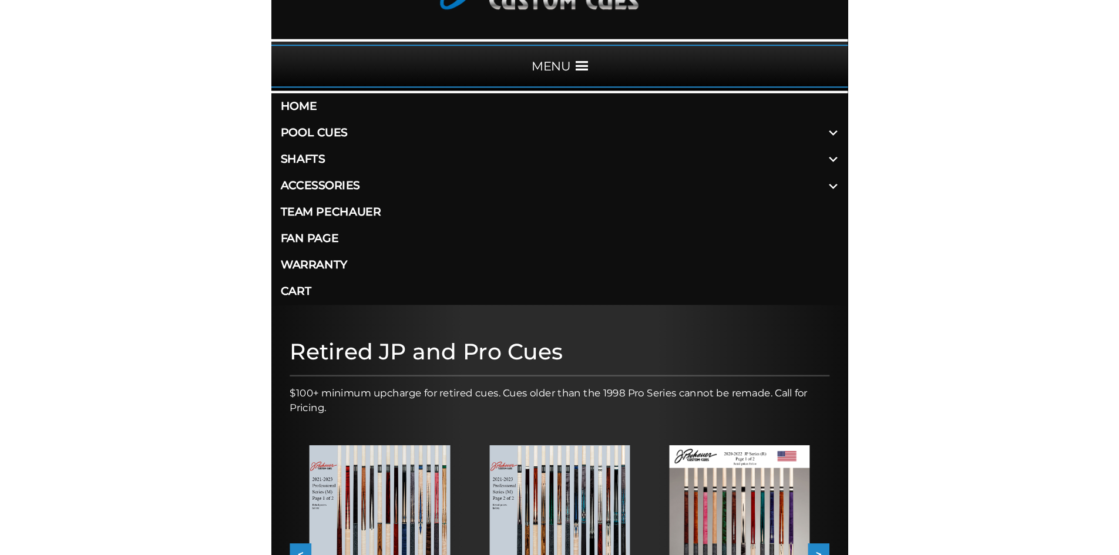
scroll to position [43, 0]
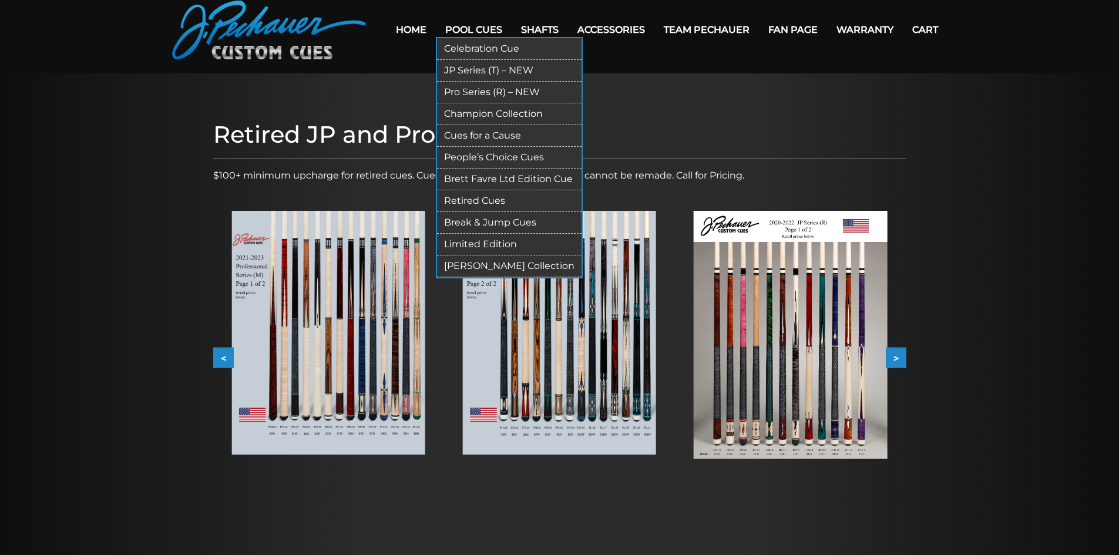
click at [479, 203] on link "Retired Cues" at bounding box center [509, 201] width 145 height 22
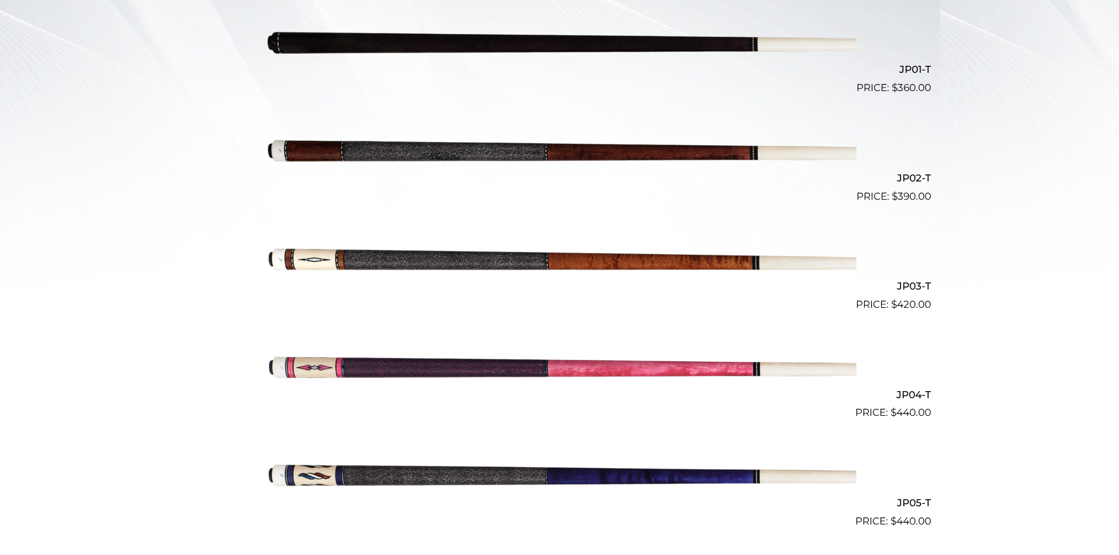
scroll to position [387, 0]
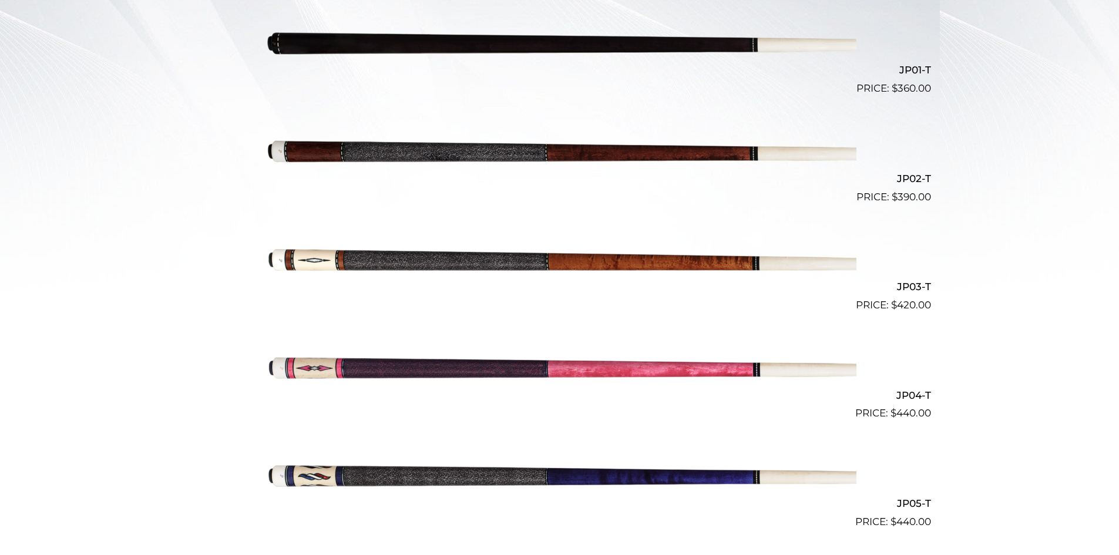
click at [311, 156] on img at bounding box center [559, 150] width 593 height 99
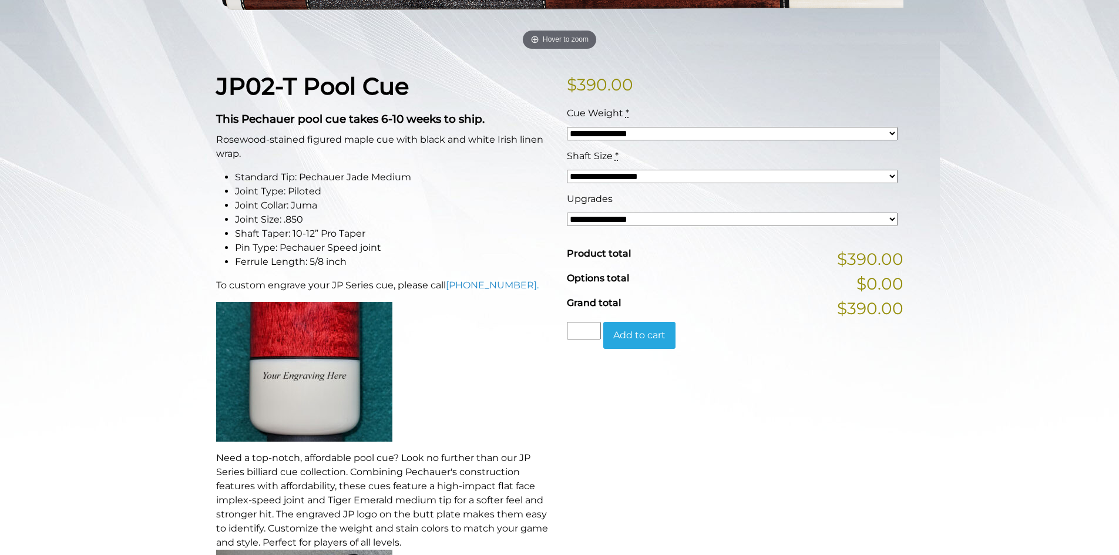
scroll to position [239, 0]
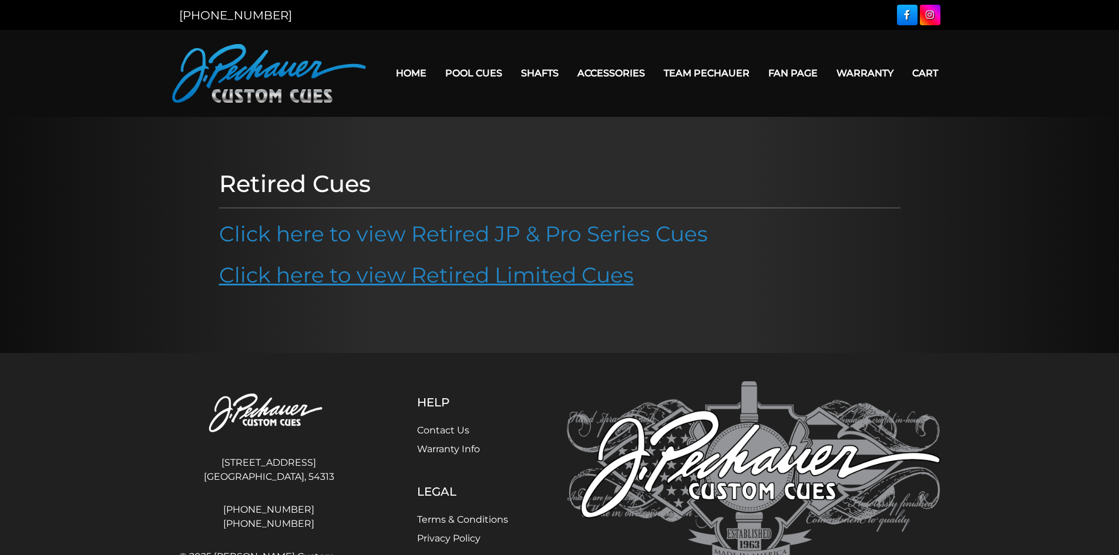
click at [361, 274] on link "Click here to view Retired Limited Cues" at bounding box center [426, 275] width 415 height 26
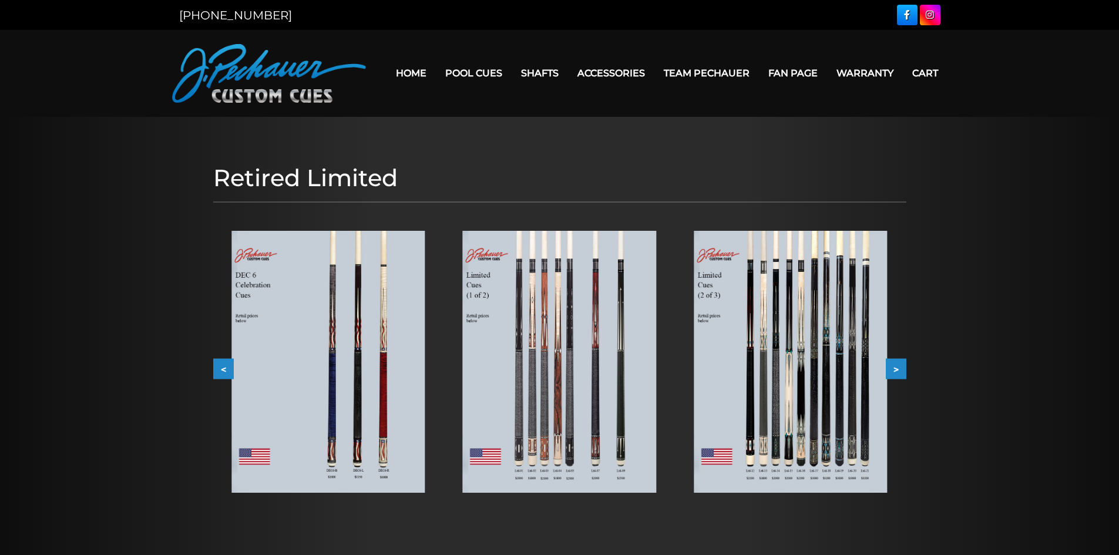
click at [892, 366] on button ">" at bounding box center [896, 368] width 21 height 21
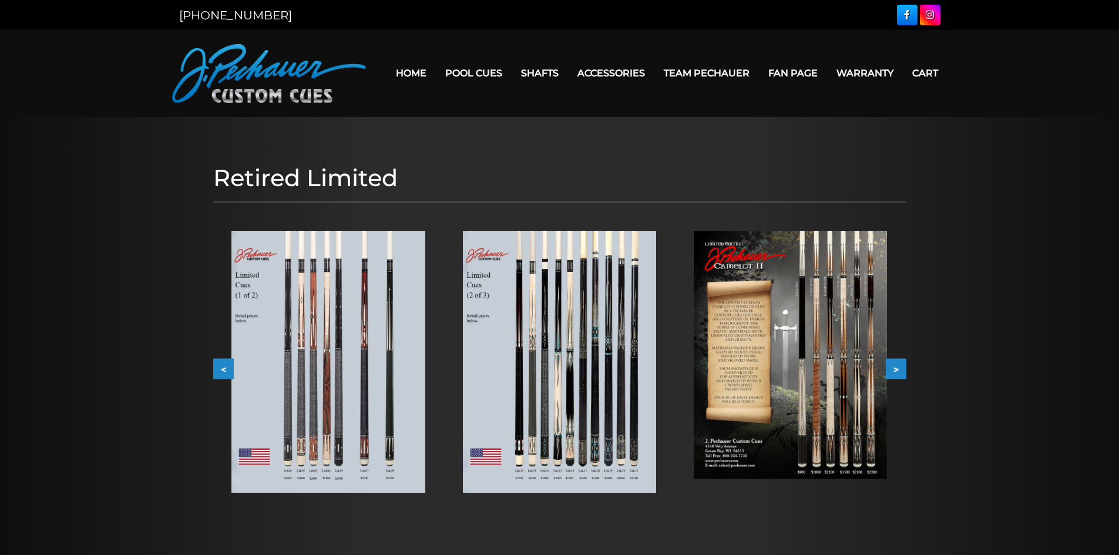
click at [892, 366] on button ">" at bounding box center [896, 368] width 21 height 21
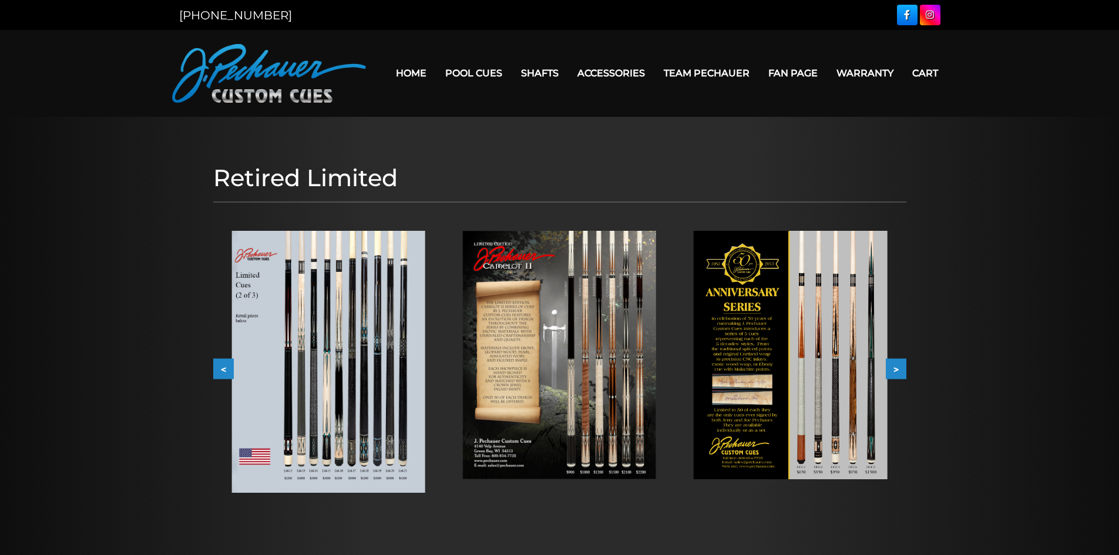
click at [892, 366] on button ">" at bounding box center [896, 368] width 21 height 21
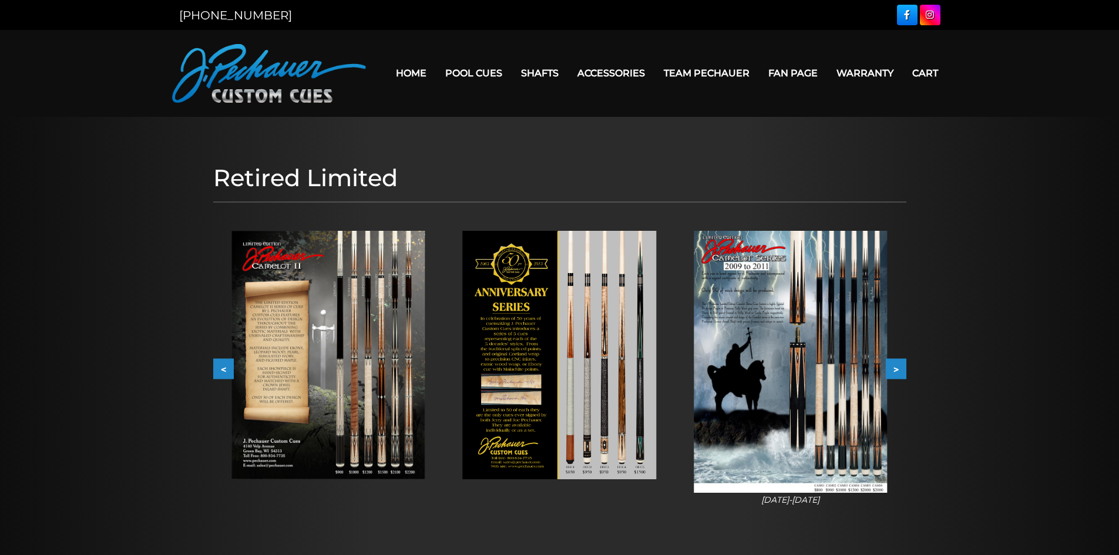
click at [892, 366] on button ">" at bounding box center [896, 368] width 21 height 21
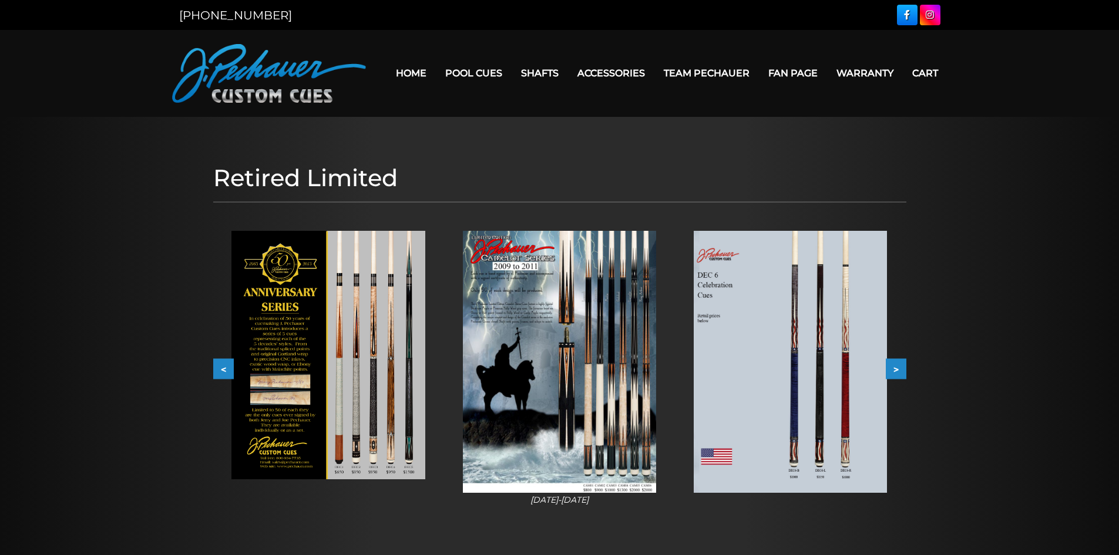
click at [892, 366] on button ">" at bounding box center [896, 368] width 21 height 21
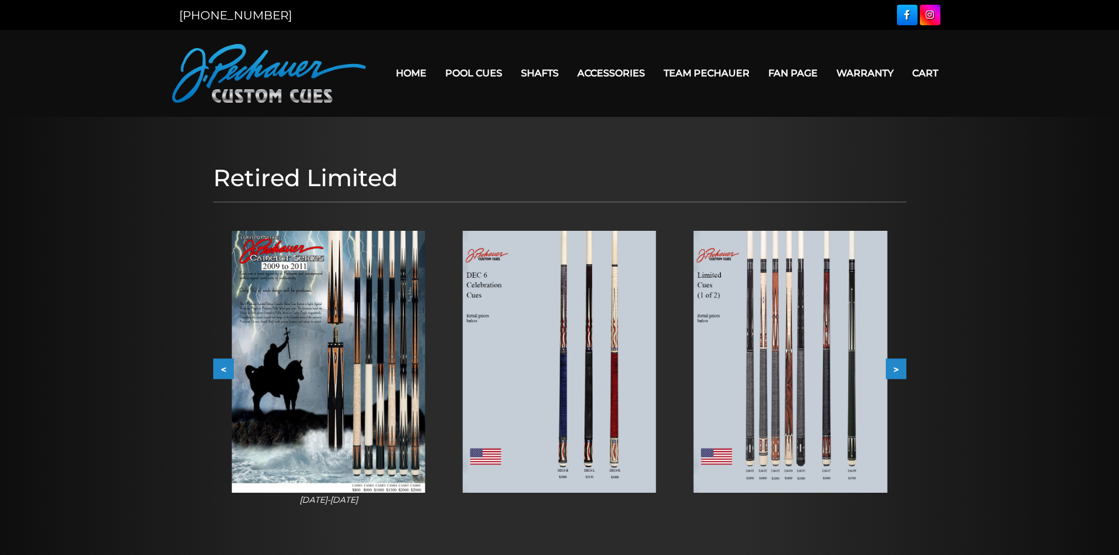
click at [892, 366] on button ">" at bounding box center [896, 368] width 21 height 21
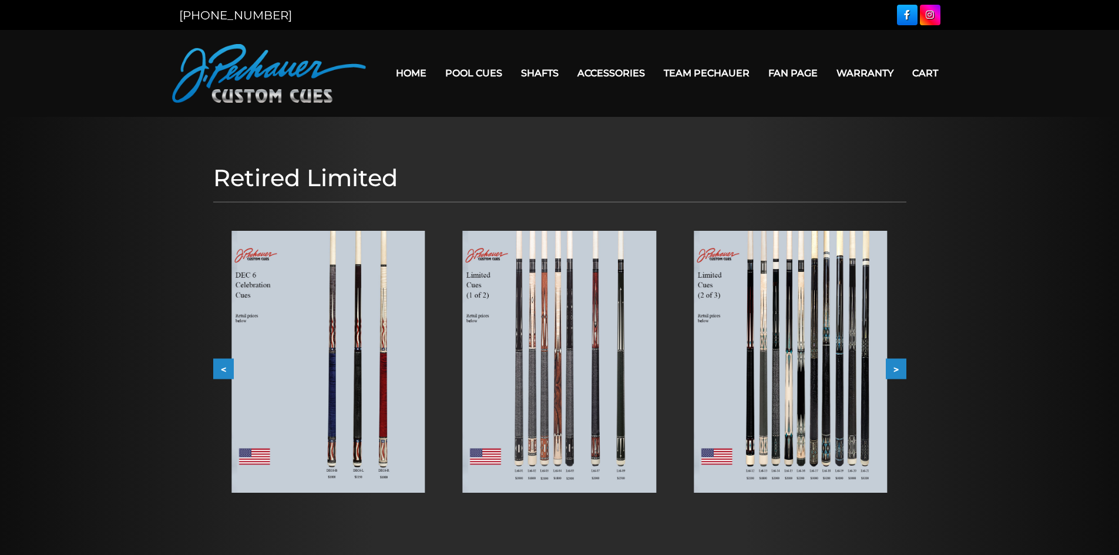
click at [892, 366] on button ">" at bounding box center [896, 368] width 21 height 21
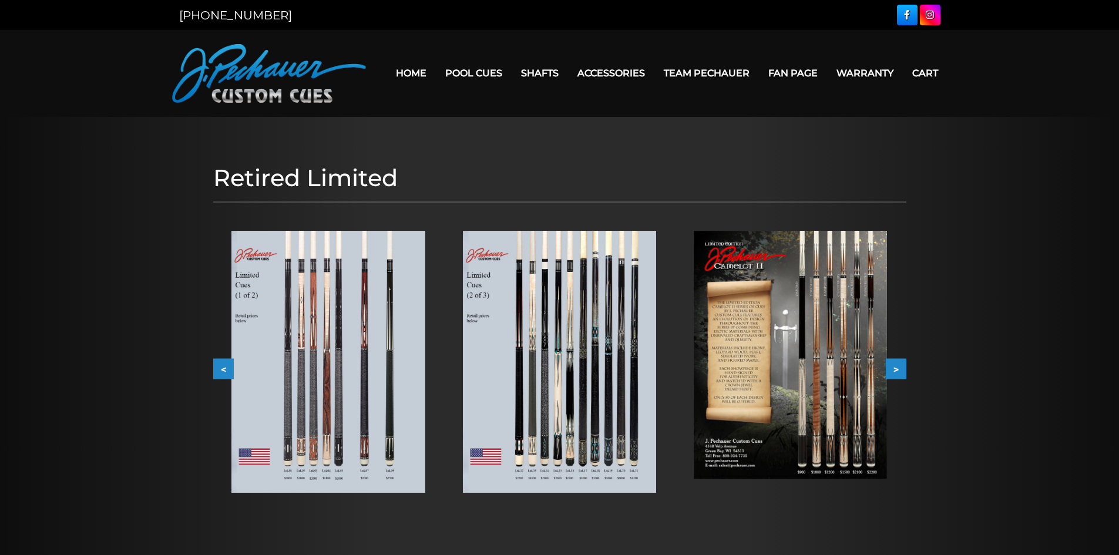
click at [892, 366] on button ">" at bounding box center [896, 368] width 21 height 21
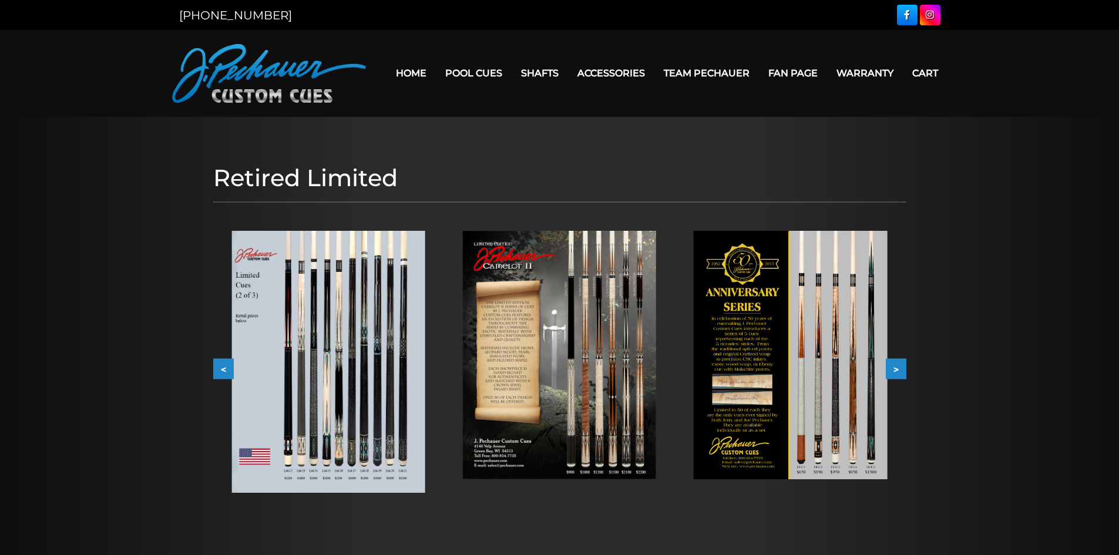
click at [892, 366] on button ">" at bounding box center [896, 368] width 21 height 21
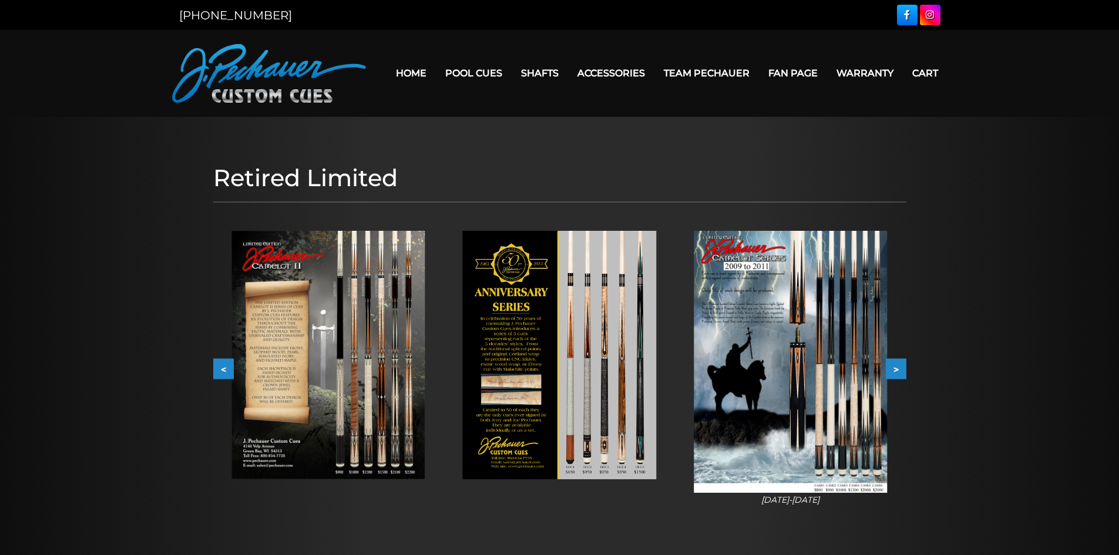
click at [892, 366] on button ">" at bounding box center [896, 368] width 21 height 21
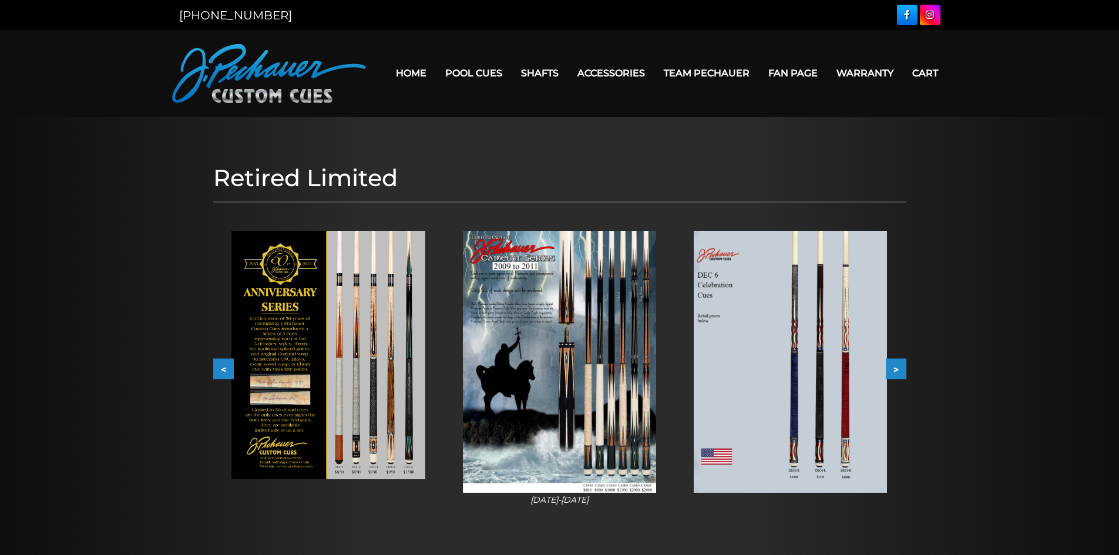
click at [892, 366] on button ">" at bounding box center [896, 368] width 21 height 21
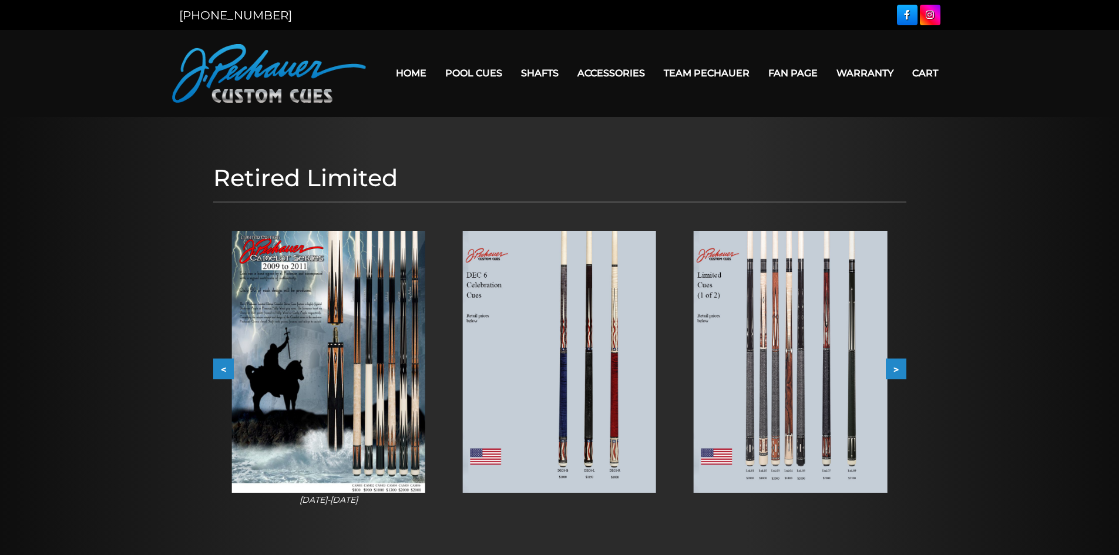
click at [892, 366] on button ">" at bounding box center [896, 368] width 21 height 21
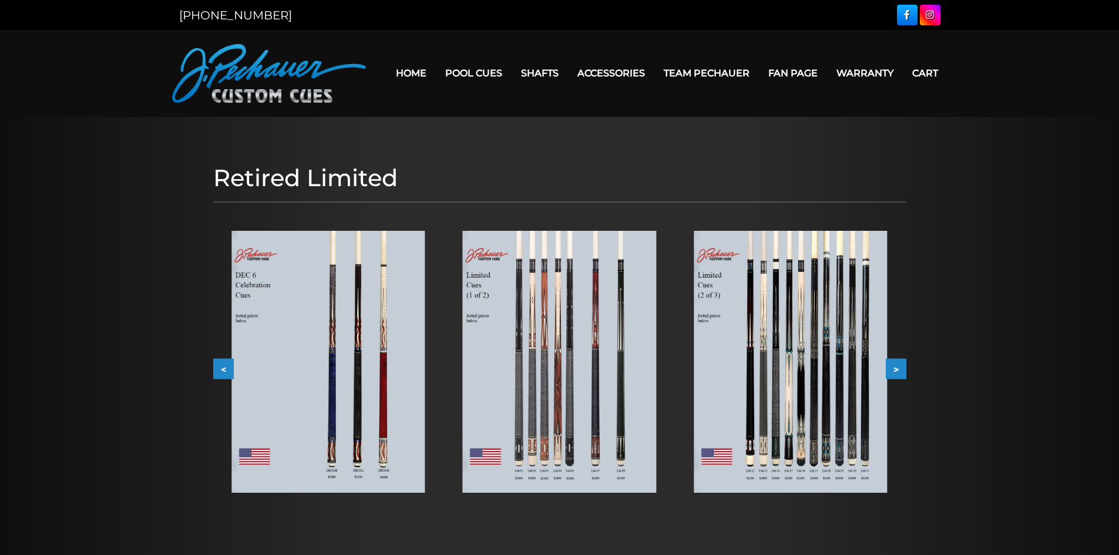
click at [892, 366] on button ">" at bounding box center [896, 368] width 21 height 21
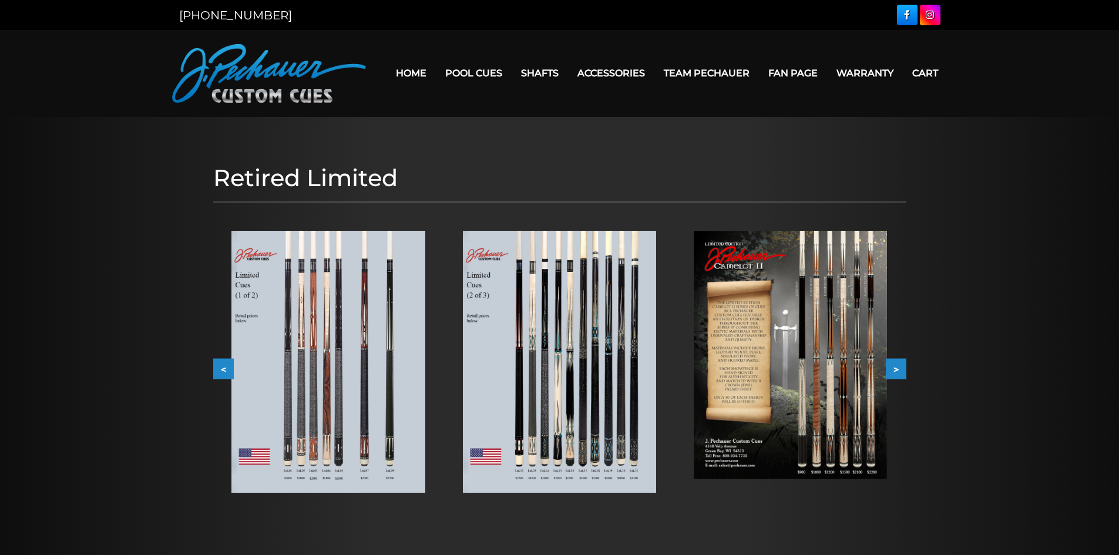
click at [892, 366] on button ">" at bounding box center [896, 368] width 21 height 21
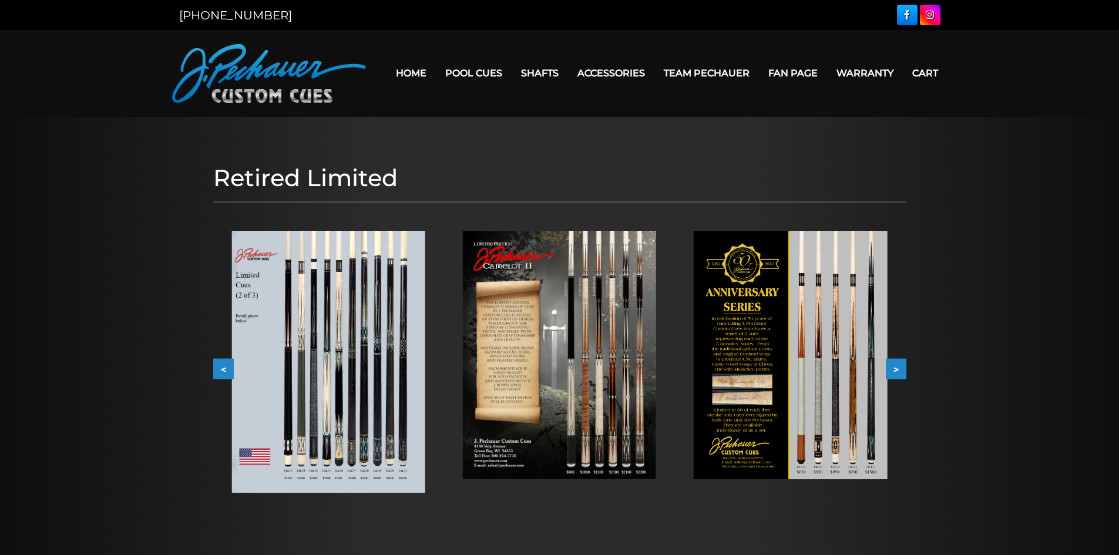
click at [892, 366] on button ">" at bounding box center [896, 368] width 21 height 21
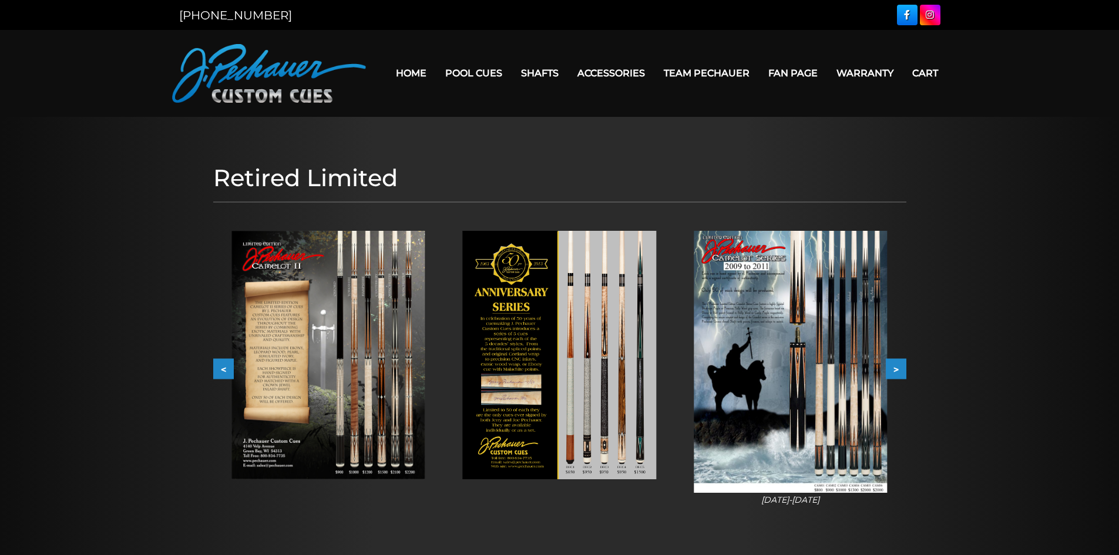
click at [901, 368] on button ">" at bounding box center [896, 368] width 21 height 21
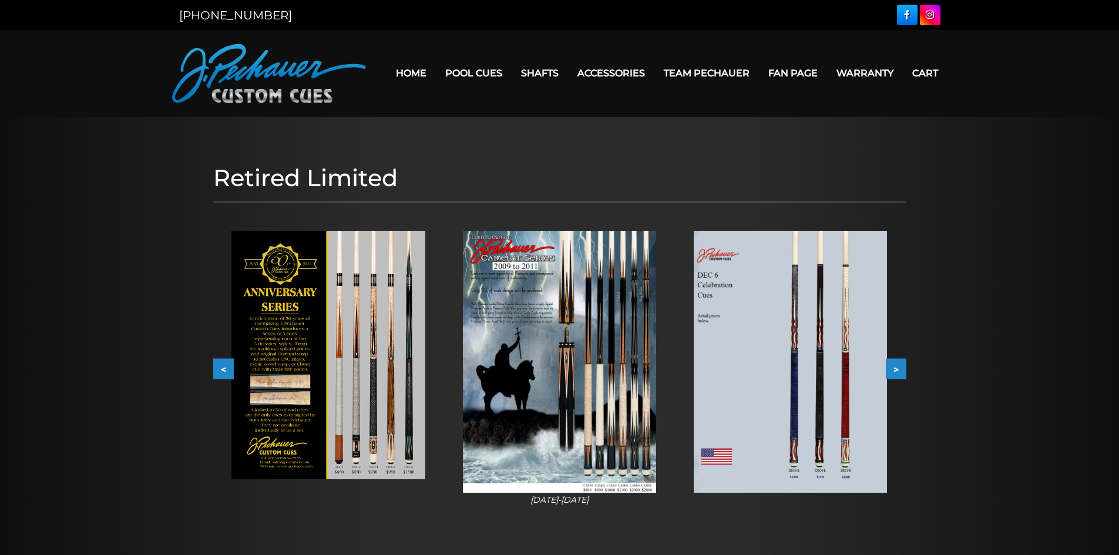
click at [901, 368] on button ">" at bounding box center [896, 368] width 21 height 21
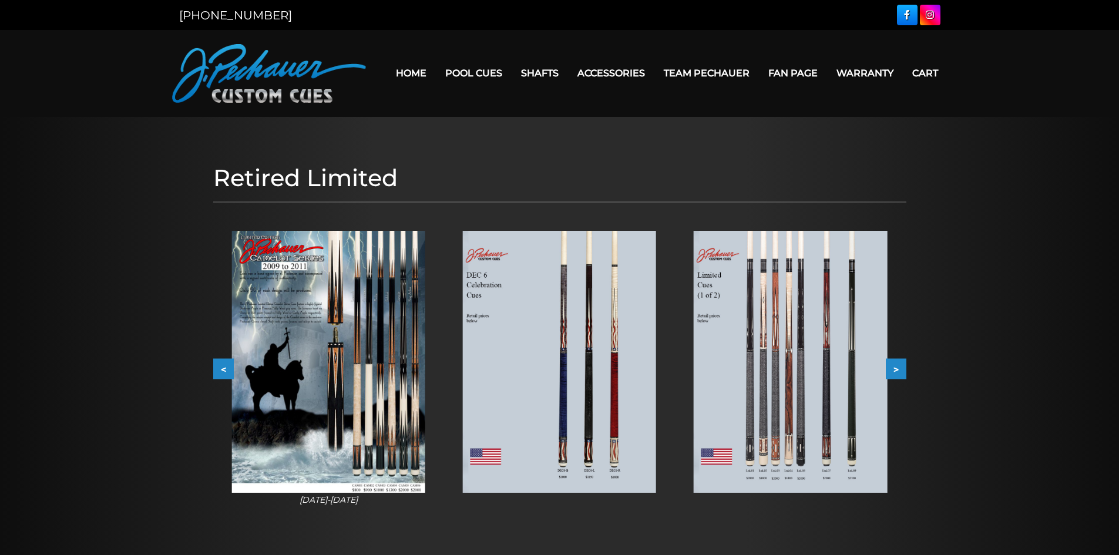
click at [901, 368] on button ">" at bounding box center [896, 368] width 21 height 21
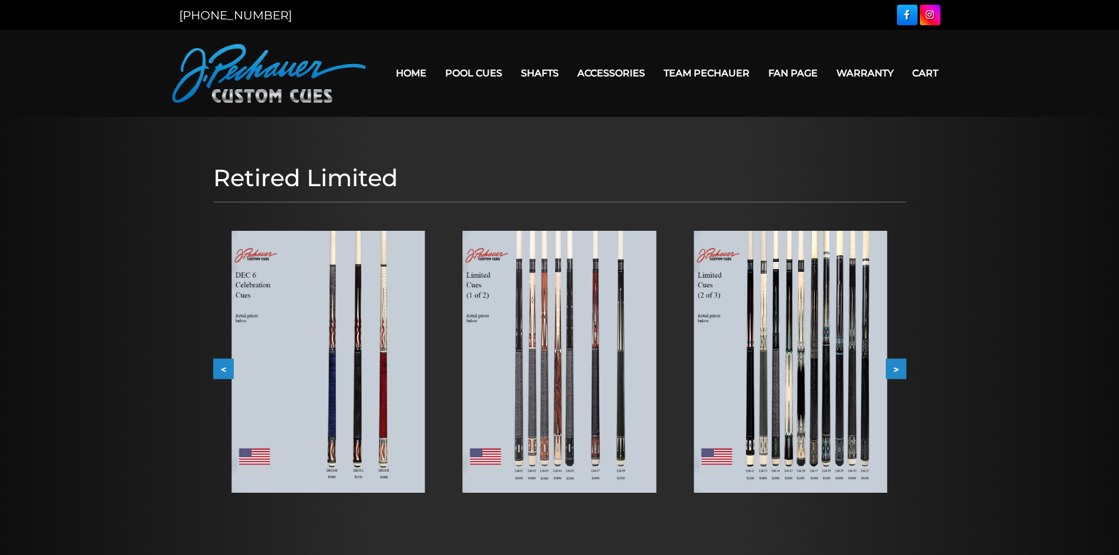
click at [901, 368] on button ">" at bounding box center [896, 368] width 21 height 21
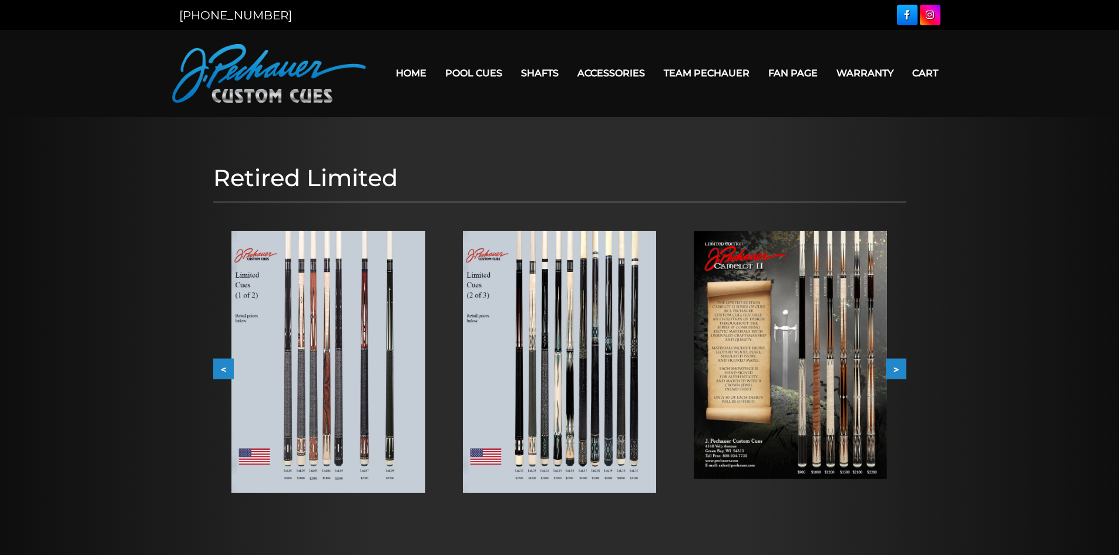
click at [901, 368] on button ">" at bounding box center [896, 368] width 21 height 21
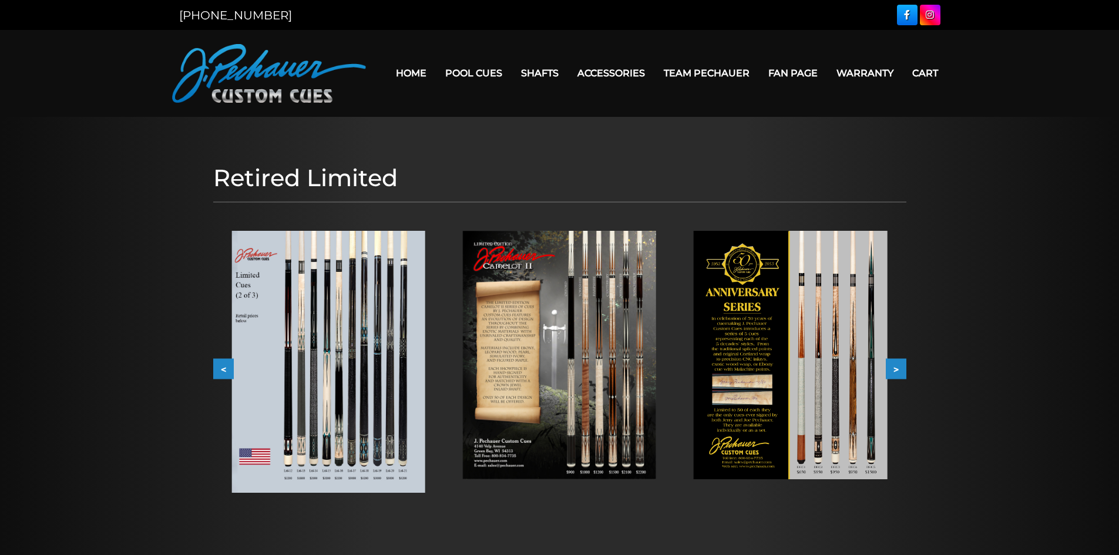
click at [901, 368] on button ">" at bounding box center [896, 368] width 21 height 21
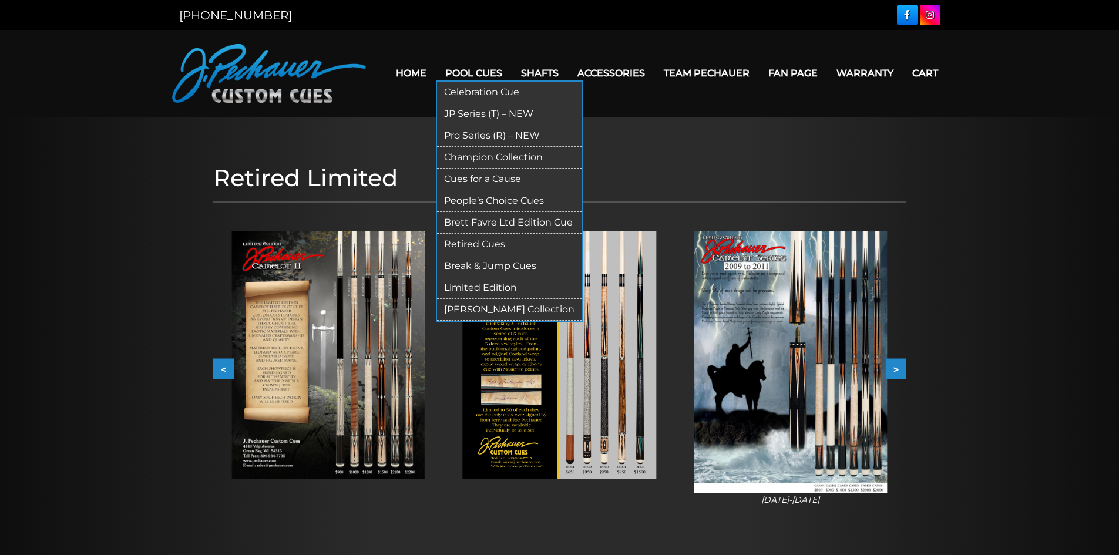
click at [490, 115] on link "JP Series (T) – NEW" at bounding box center [509, 114] width 145 height 22
